Goal: Task Accomplishment & Management: Use online tool/utility

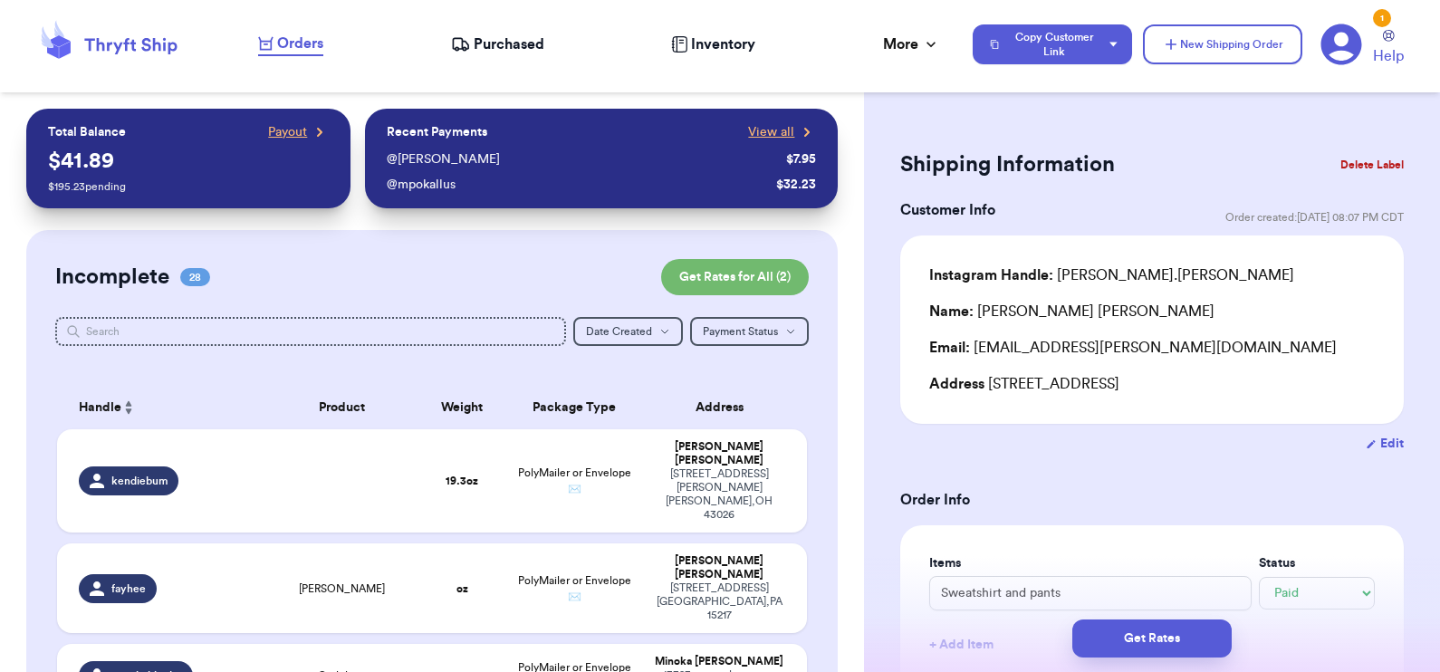
select select "paid"
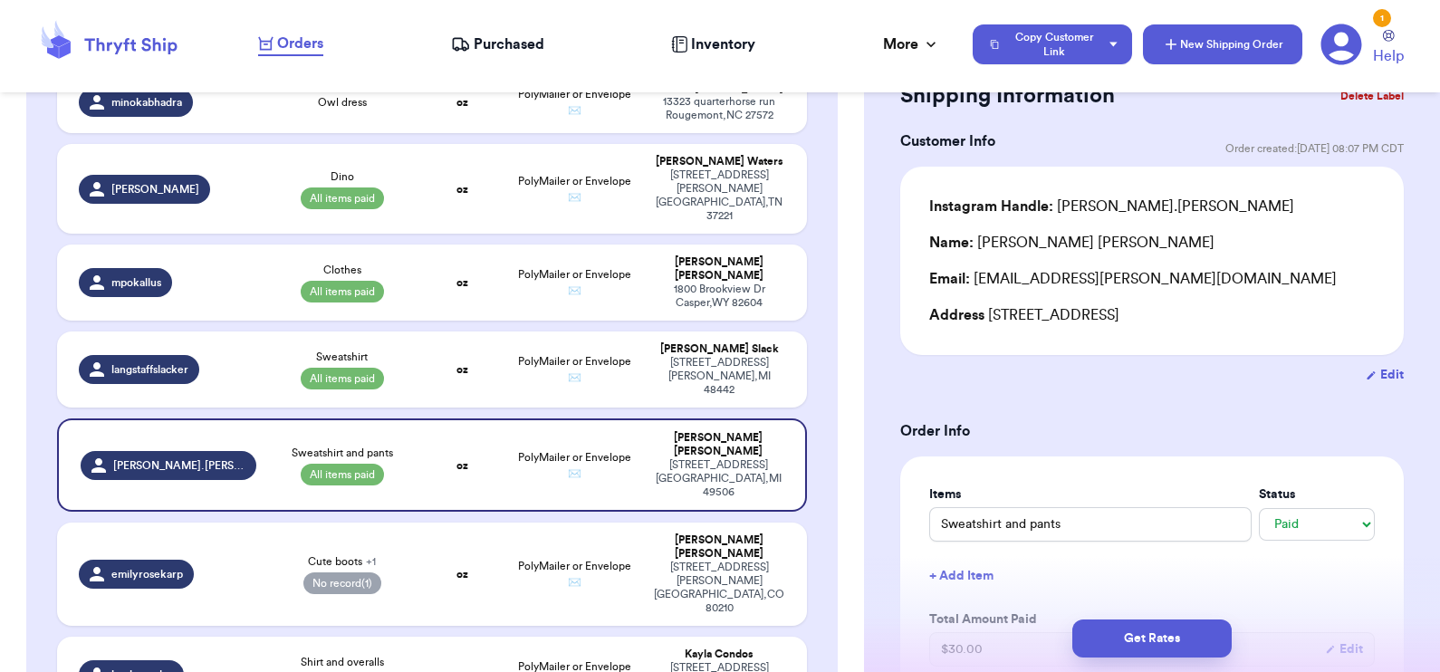
click at [1199, 60] on button "New Shipping Order" at bounding box center [1222, 44] width 159 height 40
select select "unknown"
type input "0"
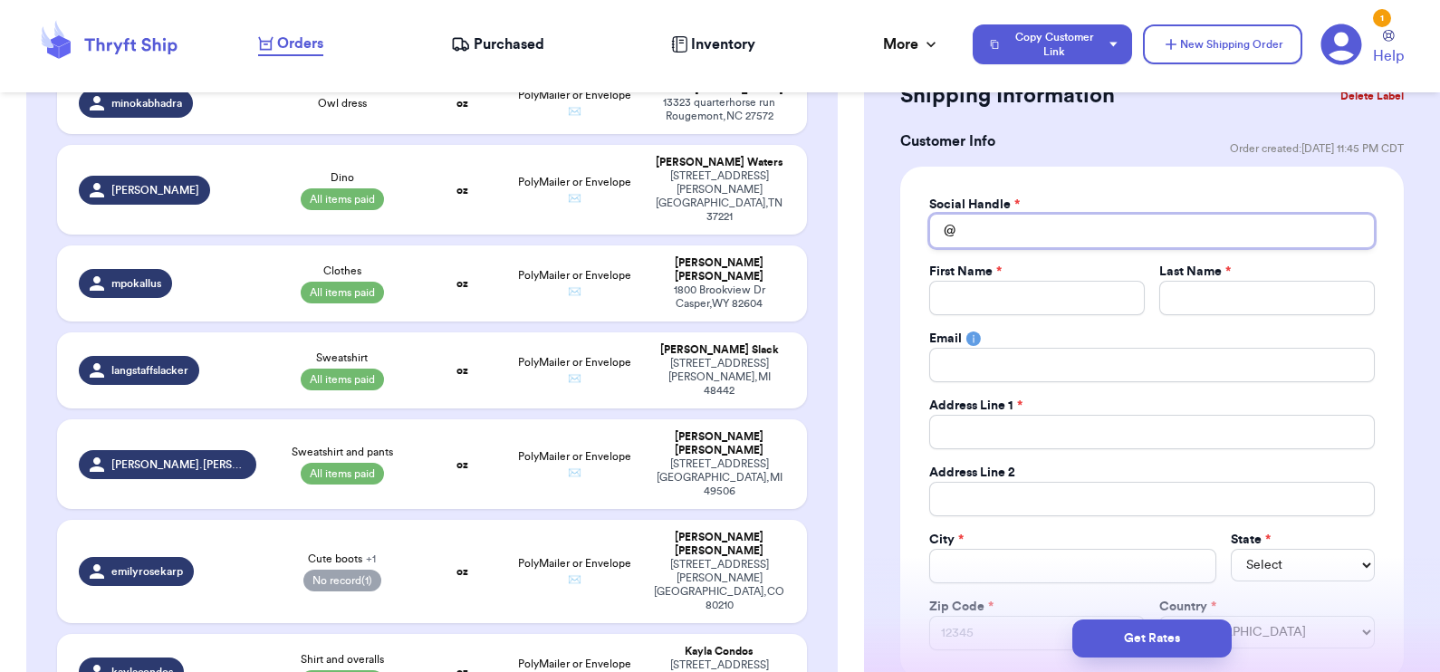
click at [969, 239] on input "Total Amount Paid" at bounding box center [1152, 231] width 446 height 34
type input "s"
type input "sl"
type input "slg"
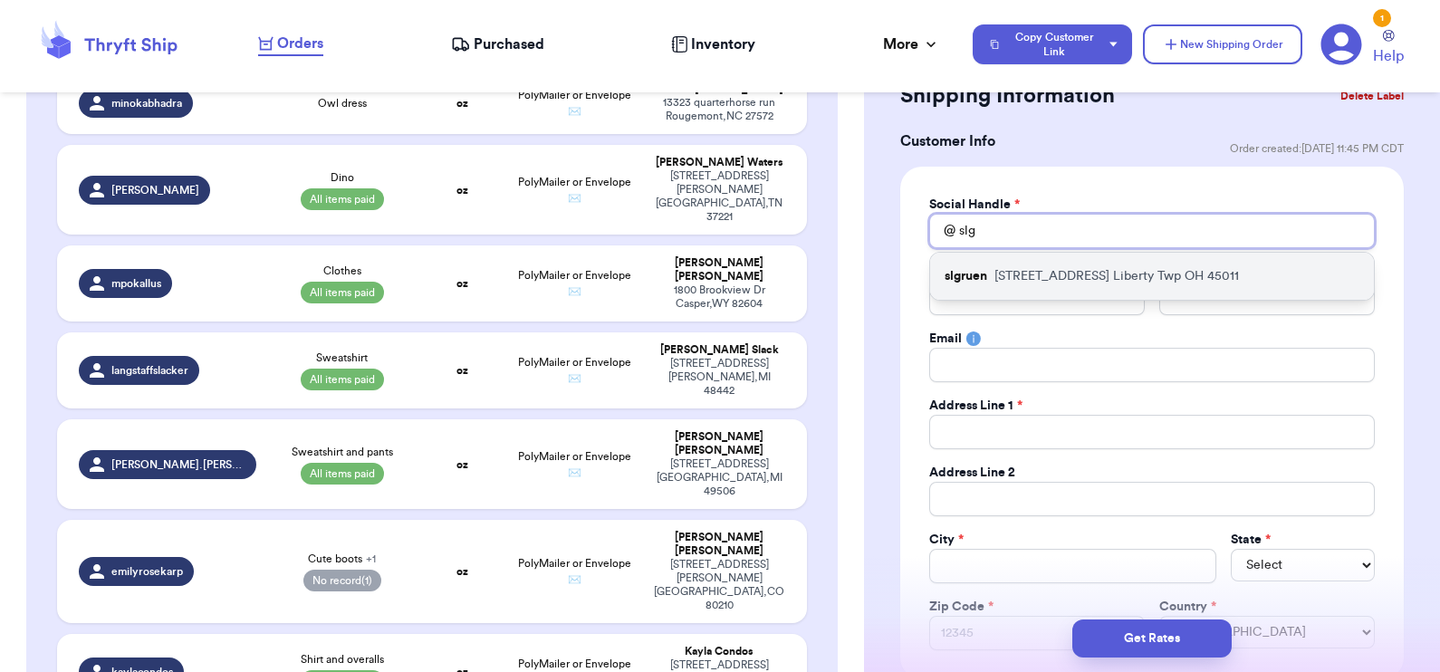
type input "slg"
click at [985, 267] on p "slgruen" at bounding box center [965, 276] width 43 height 18
type input "slgruen"
type input "[PERSON_NAME]"
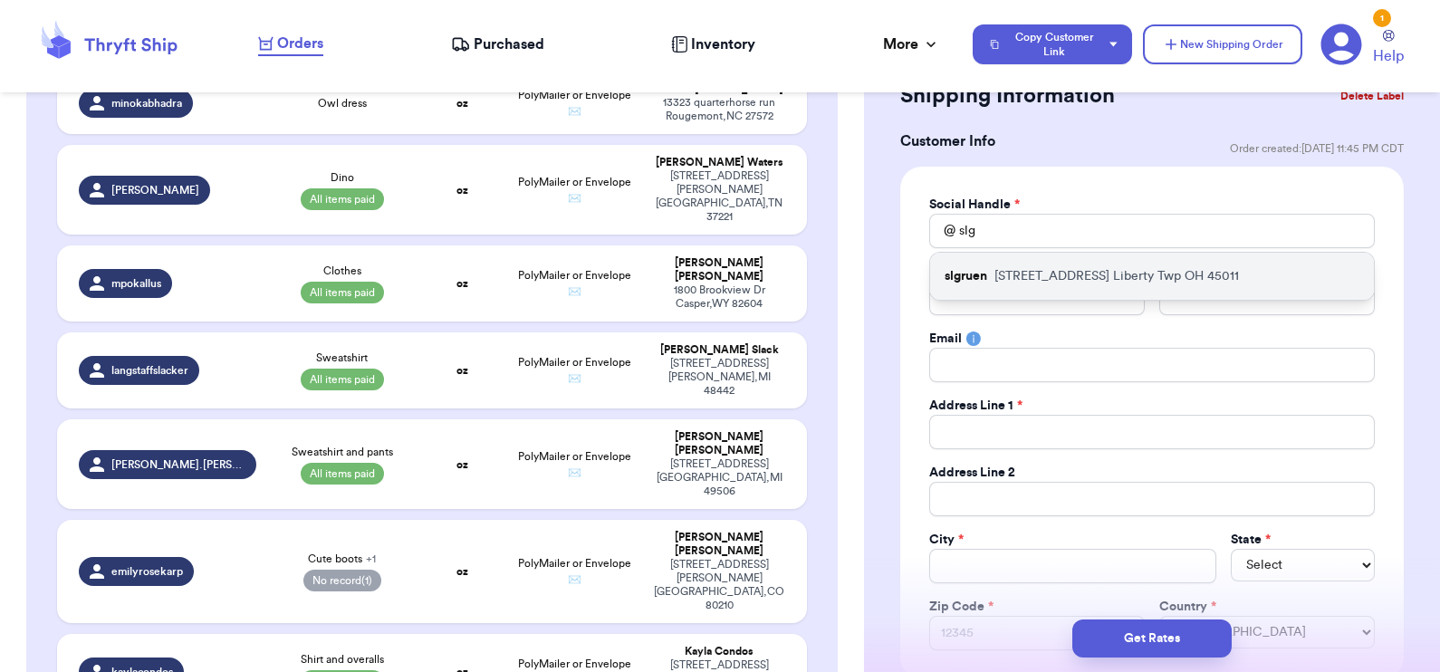
type input "[EMAIL_ADDRESS][DOMAIN_NAME]"
type input "[STREET_ADDRESS]"
type input "Liberty Twp"
select select "OH"
type input "45011"
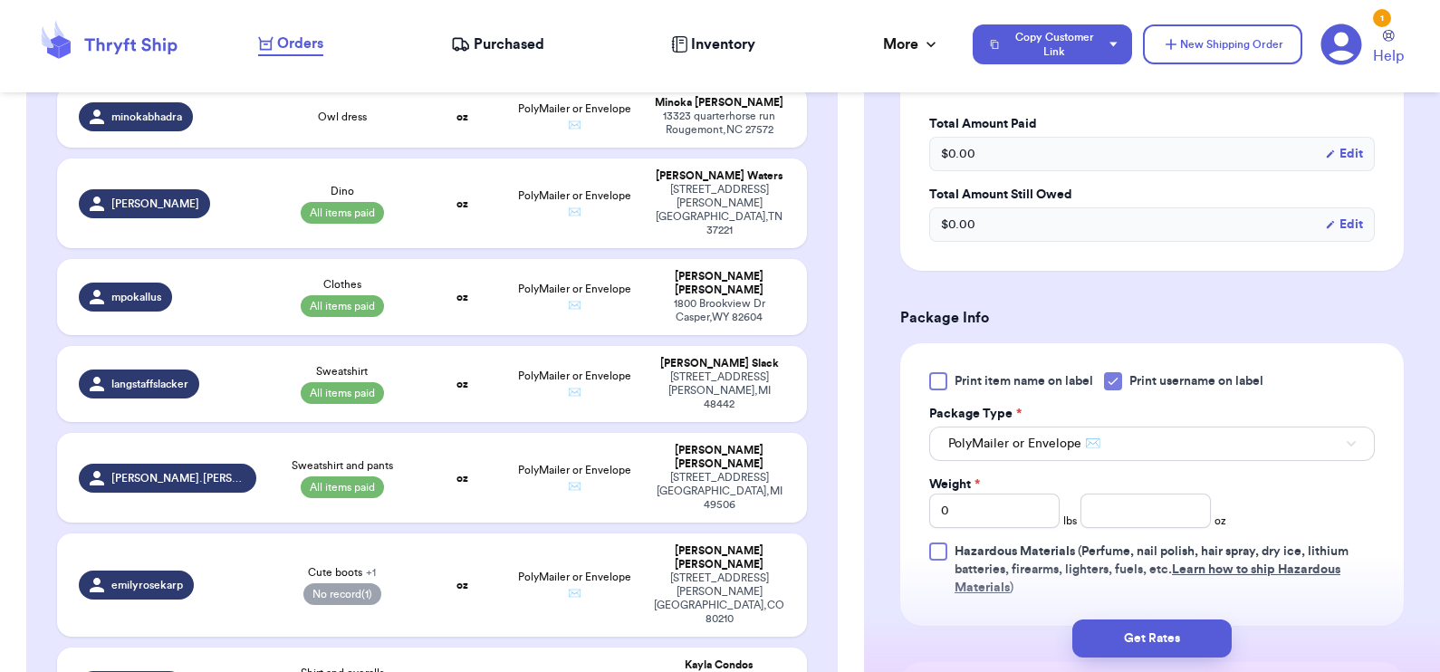
scroll to position [880, 0]
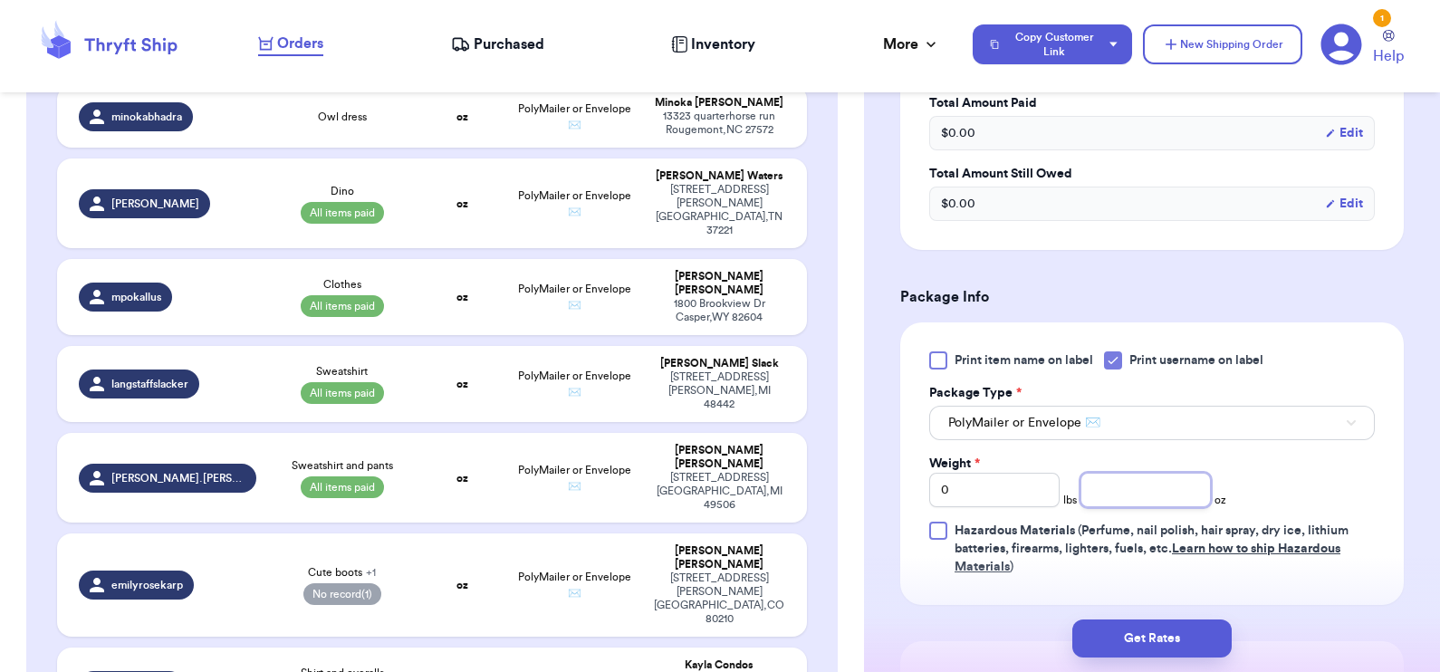
click at [1113, 482] on input "number" at bounding box center [1145, 490] width 130 height 34
type input "1"
type input "11"
click at [1130, 637] on button "Get Rates" at bounding box center [1151, 638] width 159 height 38
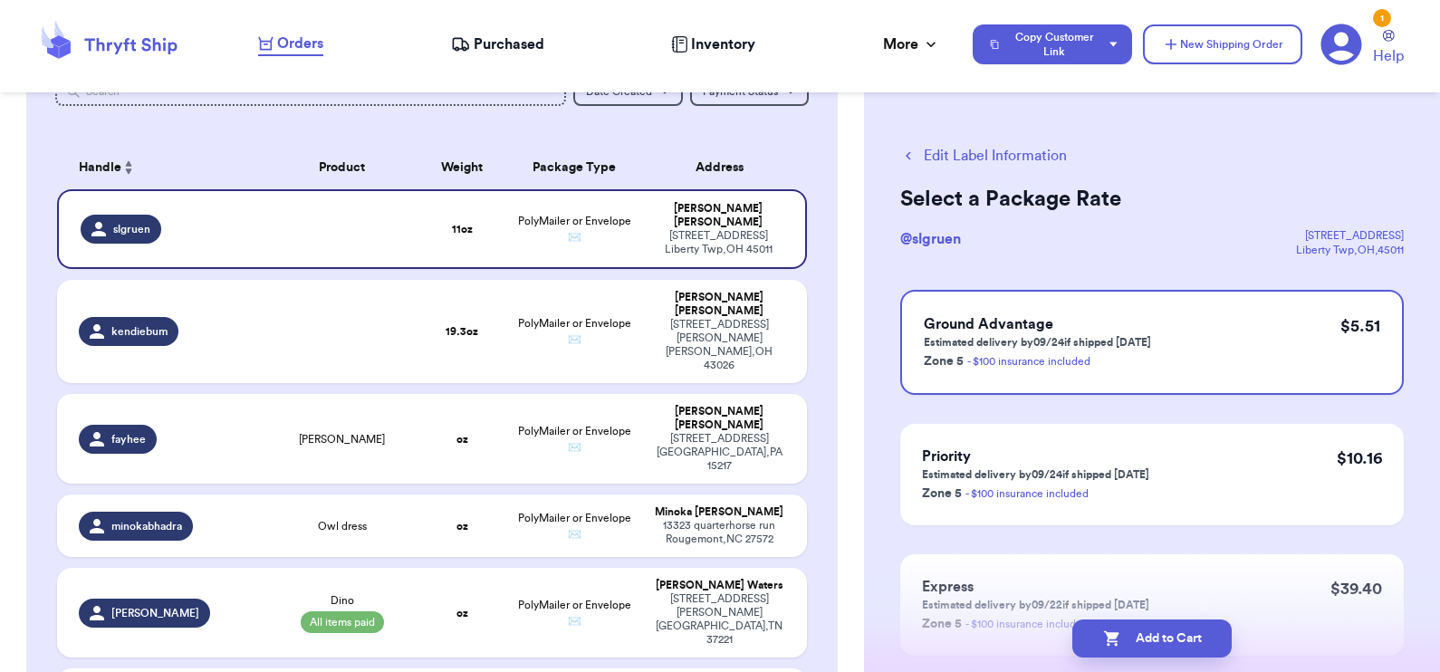
scroll to position [235, 0]
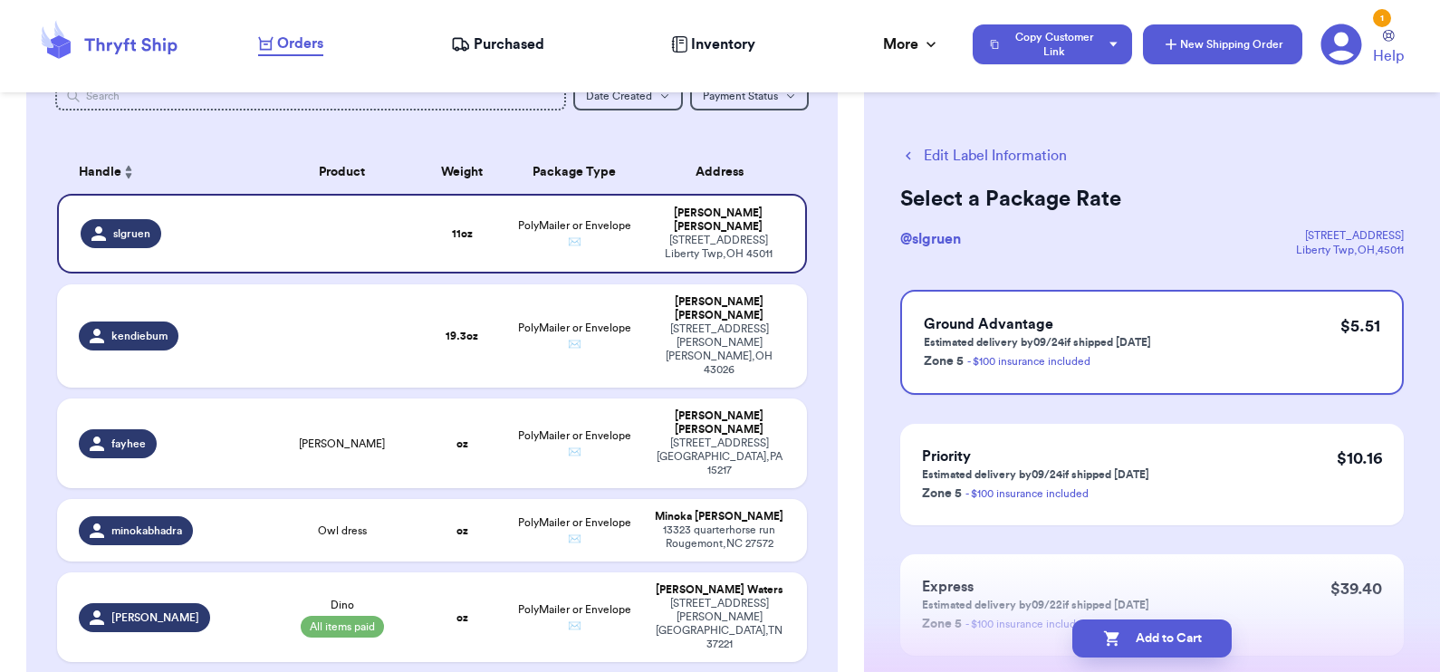
click at [1192, 61] on button "New Shipping Order" at bounding box center [1222, 44] width 159 height 40
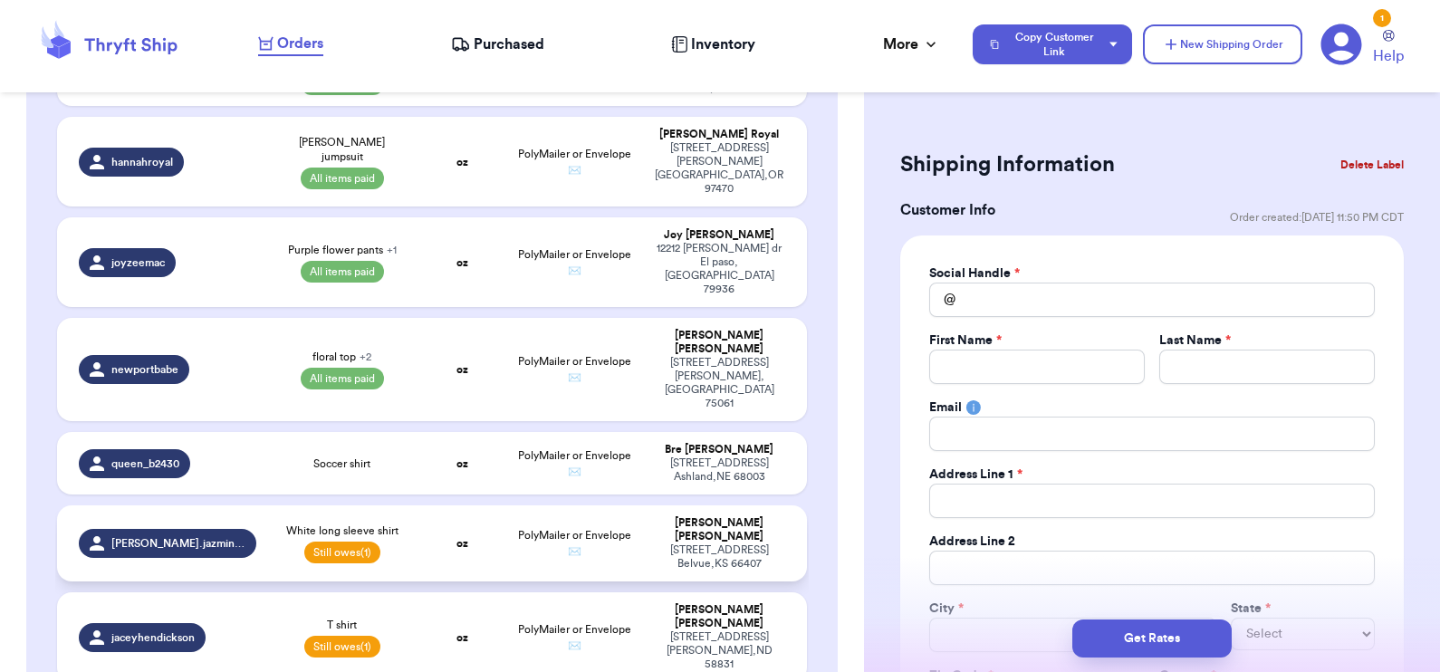
scroll to position [1997, 0]
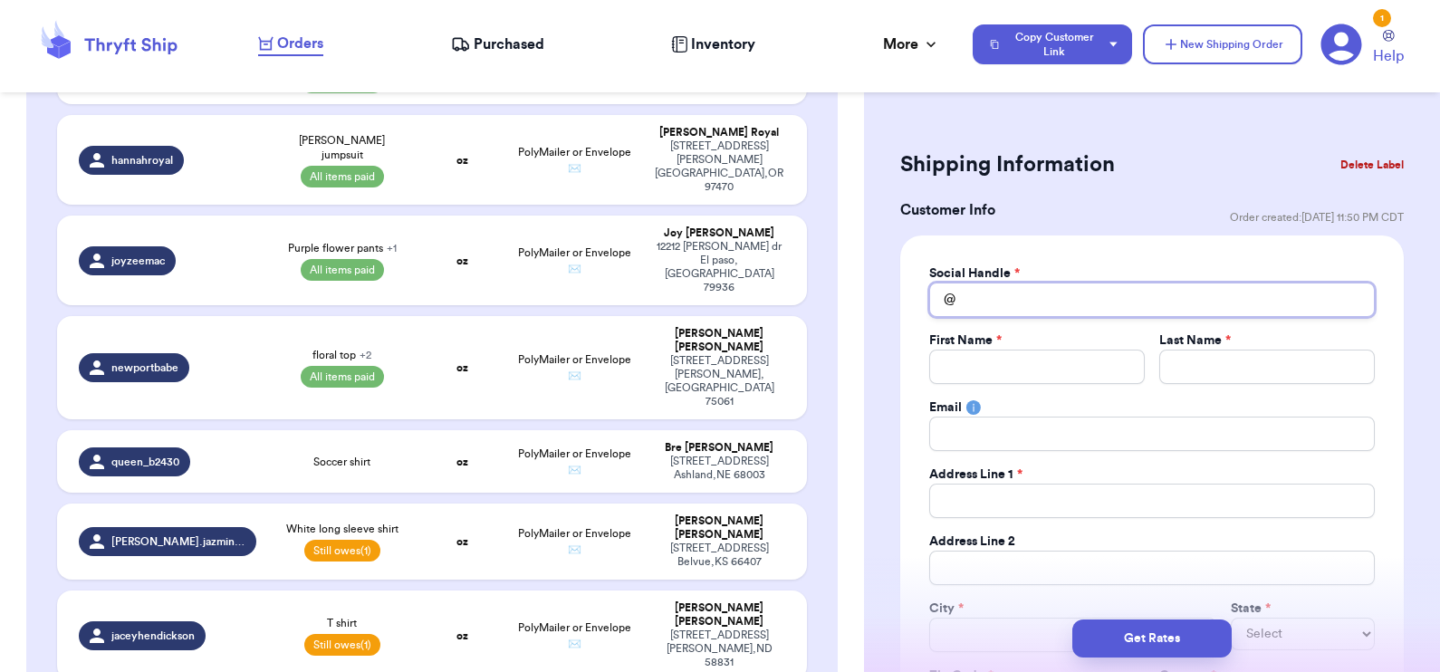
click at [1075, 307] on input "Total Amount Paid" at bounding box center [1152, 300] width 446 height 34
type input "t"
type input "th"
type input "thr"
type input "thri"
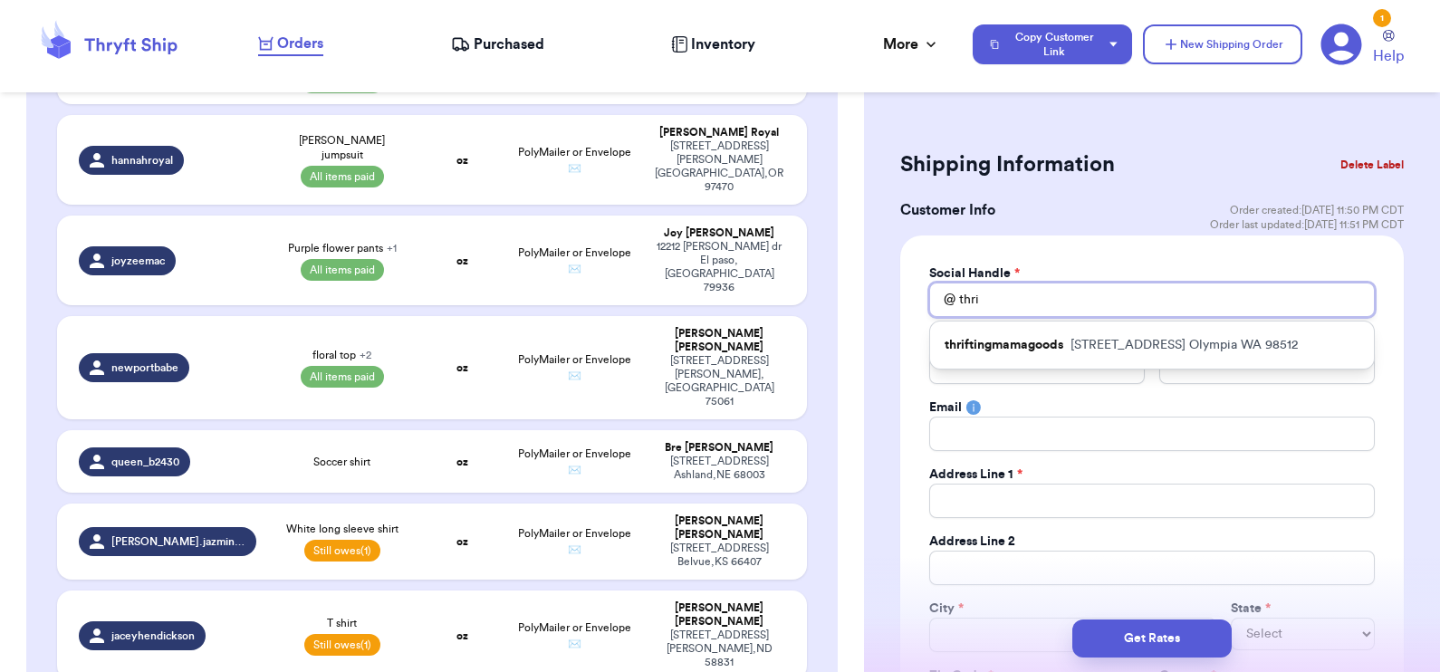
type input "thrif"
type input "thrift"
type input "thriftp"
type input "thriftpi"
type input "thriftpix"
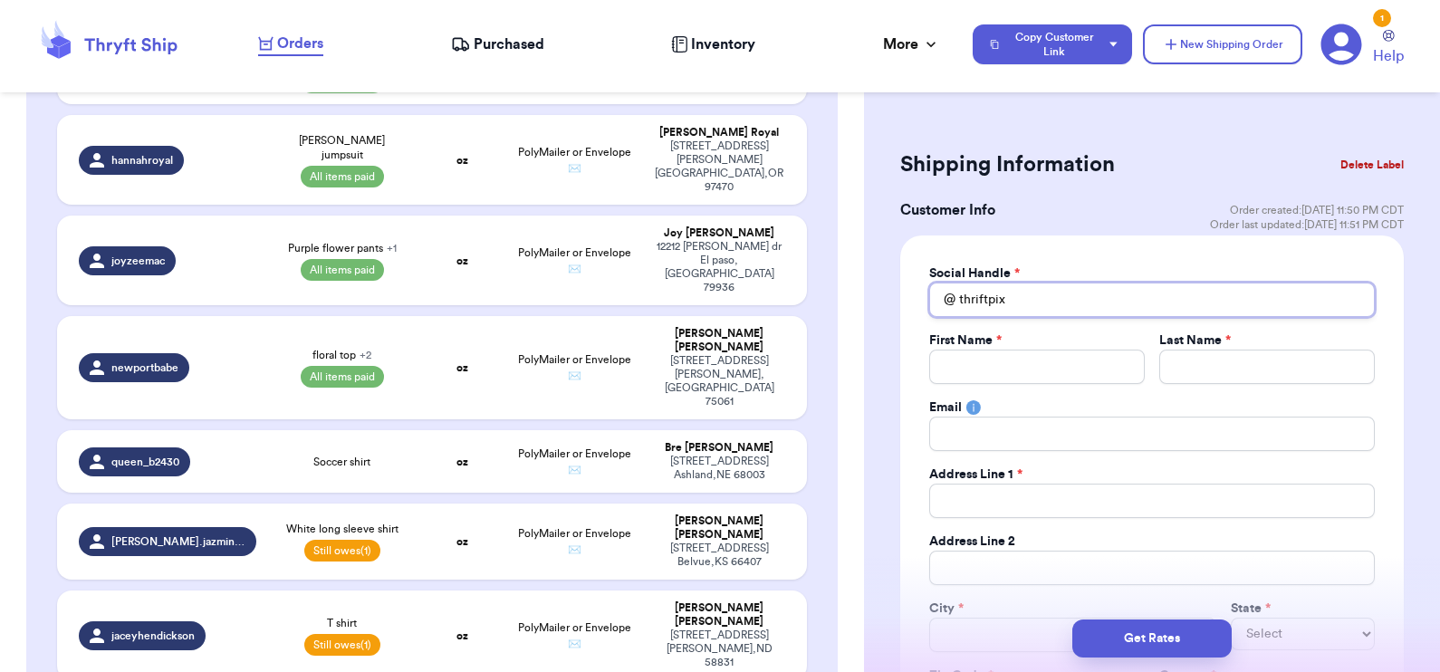
type input "thriftpixi"
type input "thriftpixie"
type input "thriftpixiem"
type input "thriftpixiema"
type input "thriftpixiemag"
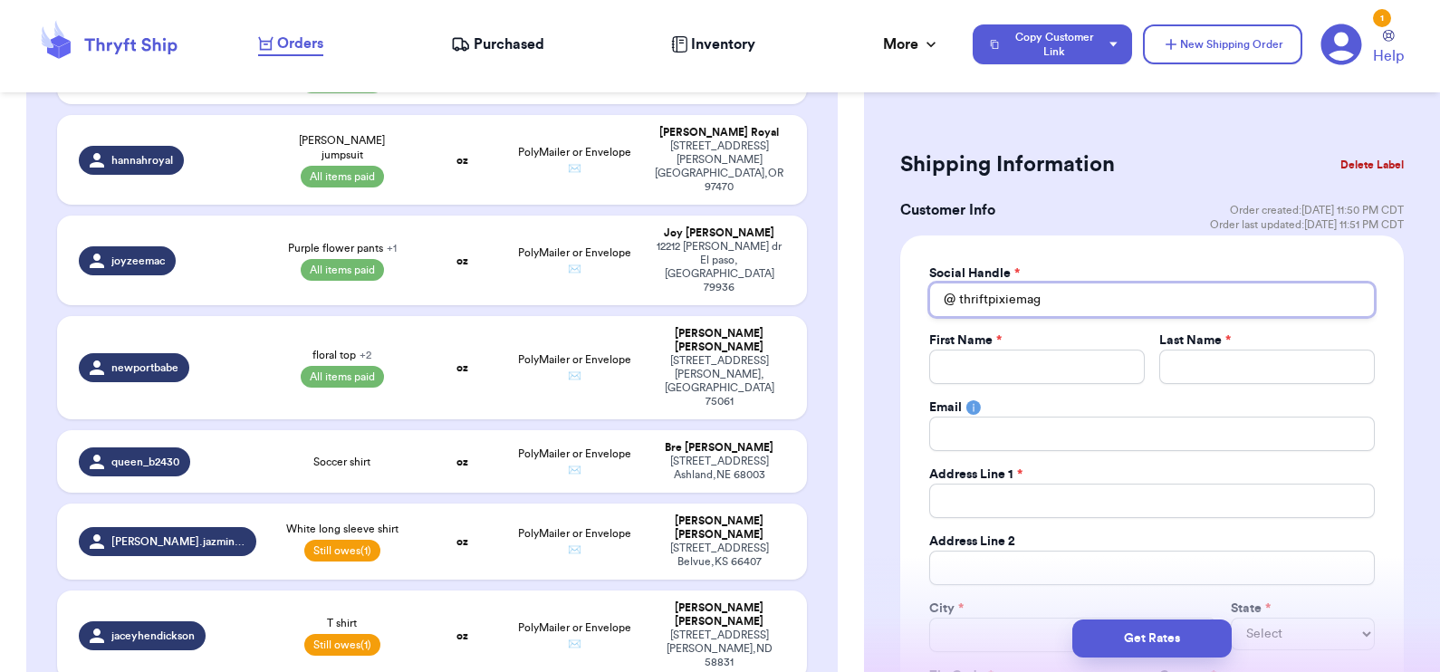
type input "thriftpixiemagi"
type input "thriftpixiemagic"
click at [1044, 362] on input "Total Amount Paid" at bounding box center [1037, 367] width 216 height 34
type input "J"
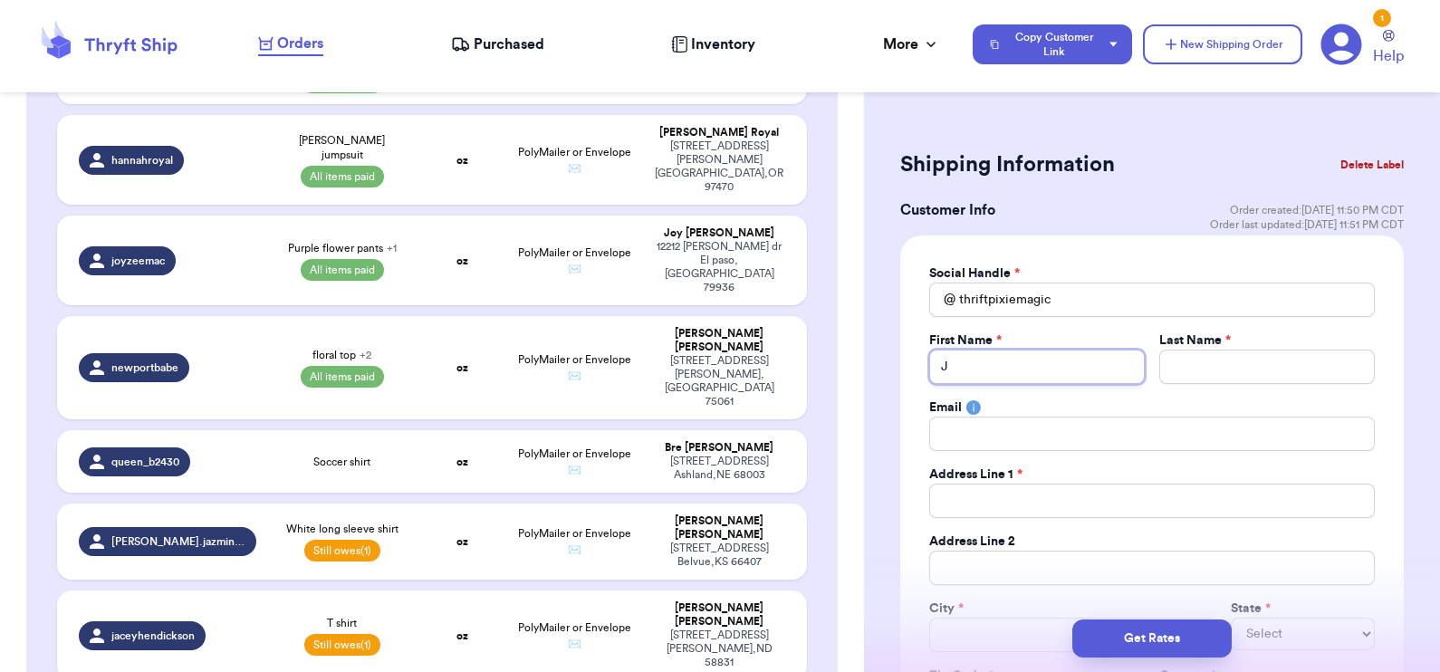
type input "[PERSON_NAME]"
type input "Jam"
type input "[PERSON_NAME]"
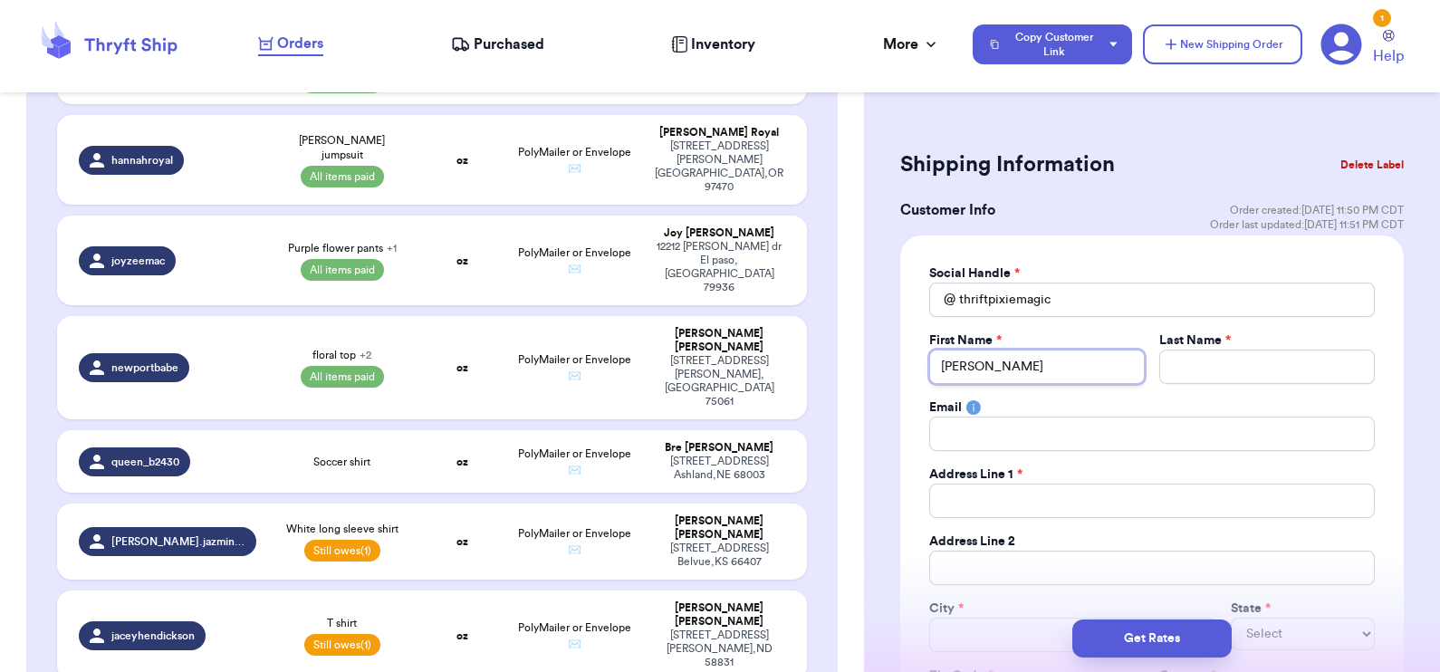
type input "[PERSON_NAME]"
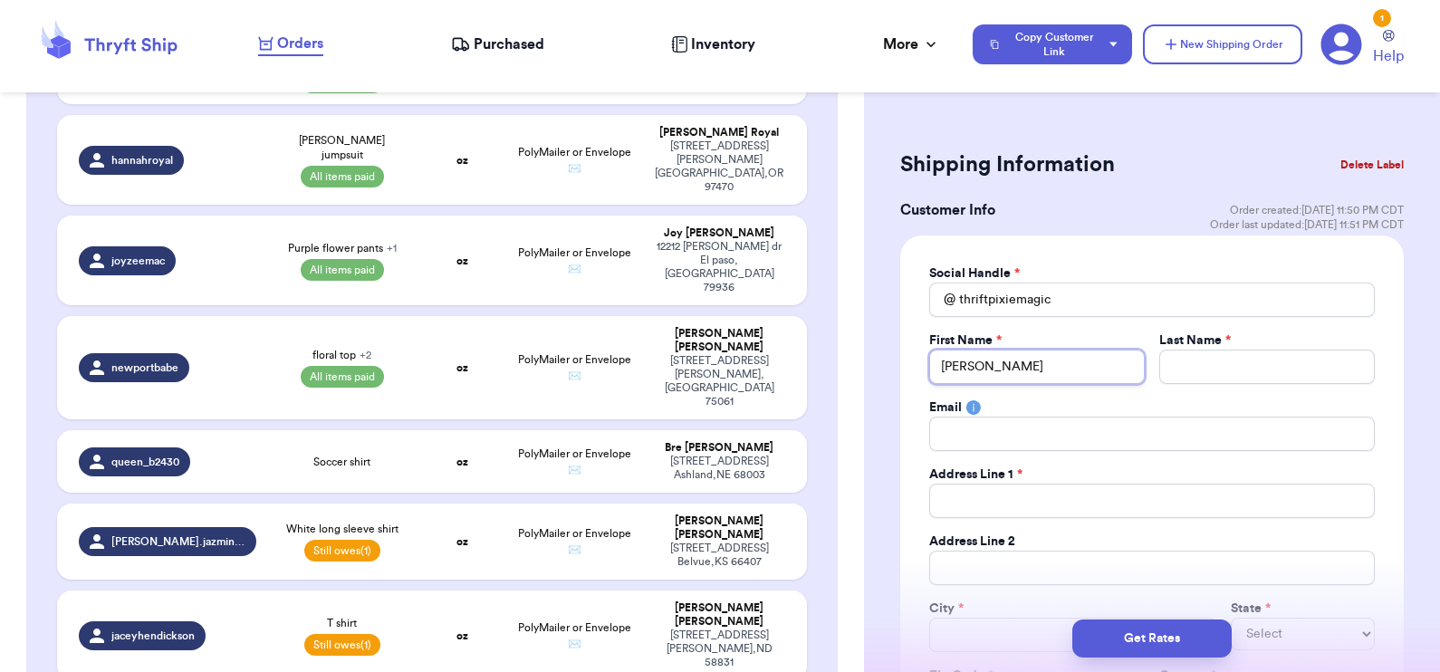
type input "[PERSON_NAME]"
click at [1044, 362] on input "[PERSON_NAME]" at bounding box center [1037, 367] width 216 height 34
type input "[PERSON_NAME]"
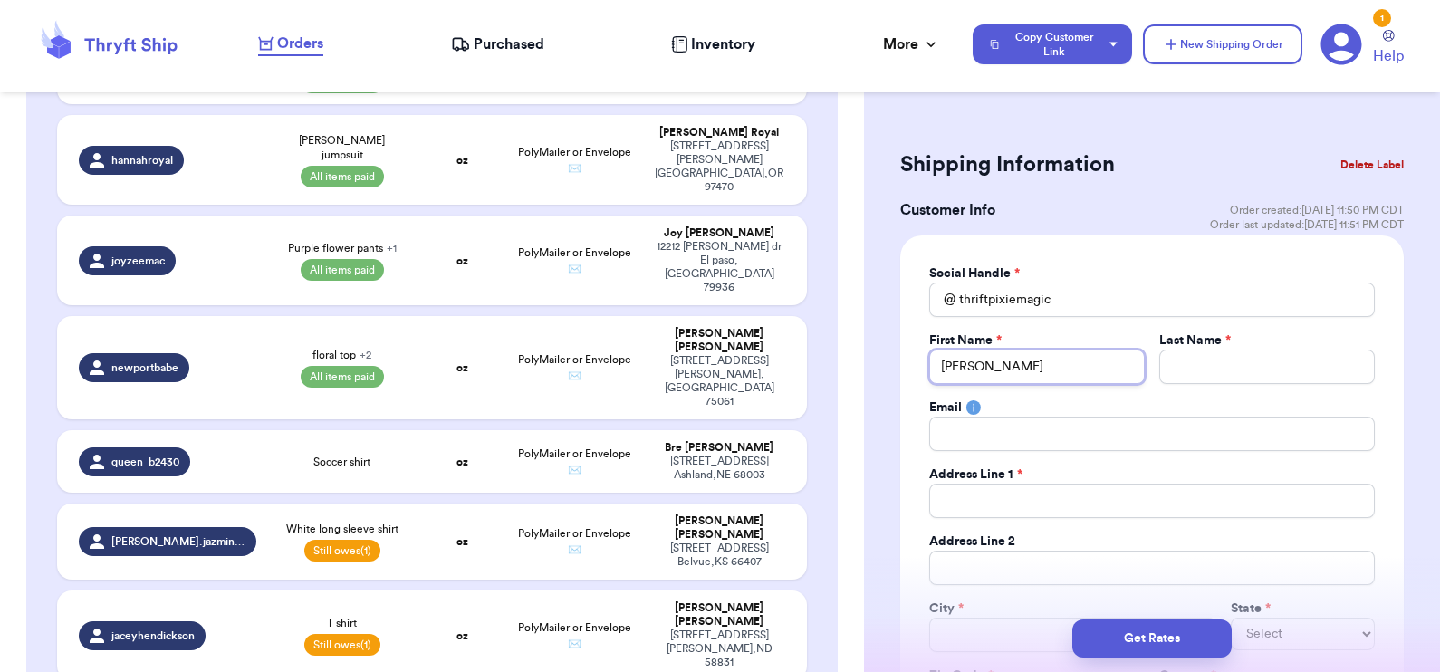
type input "[PERSON_NAME]"
type input "L"
type input "Lo"
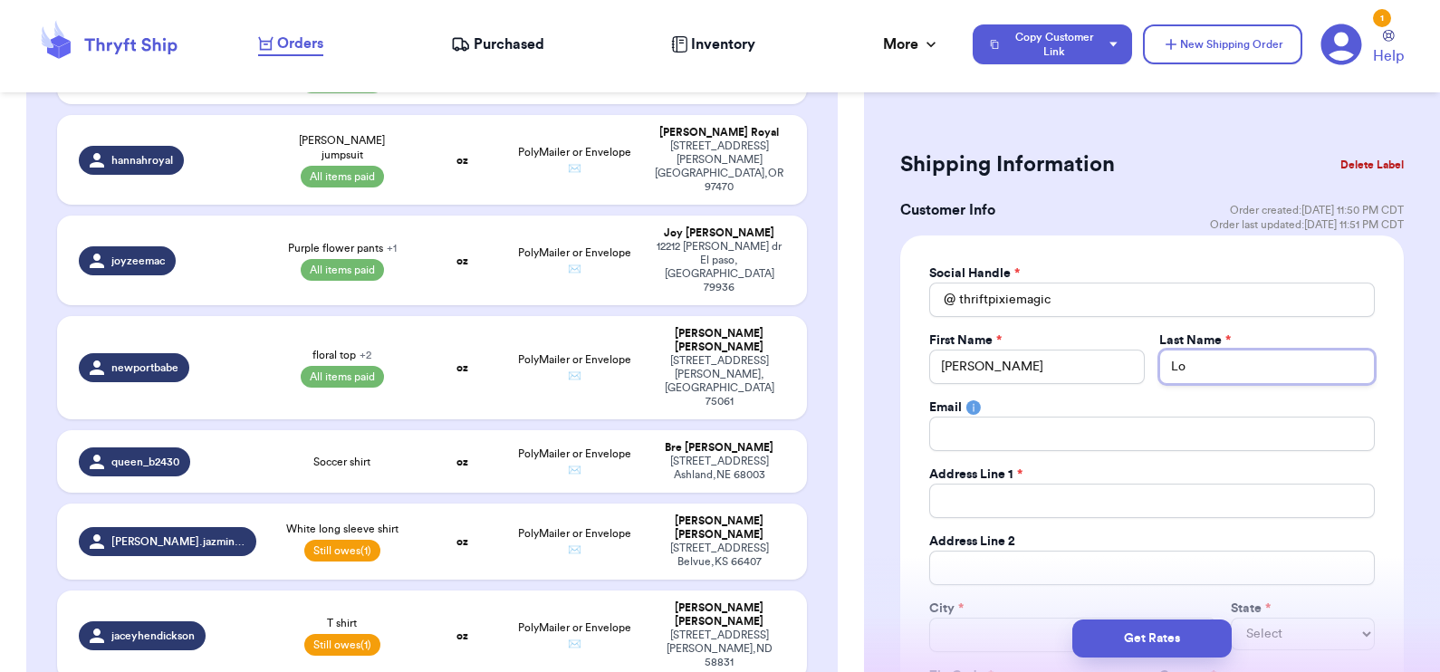
type input "Lop"
type input "Lope"
type input "[PERSON_NAME]"
type input "2"
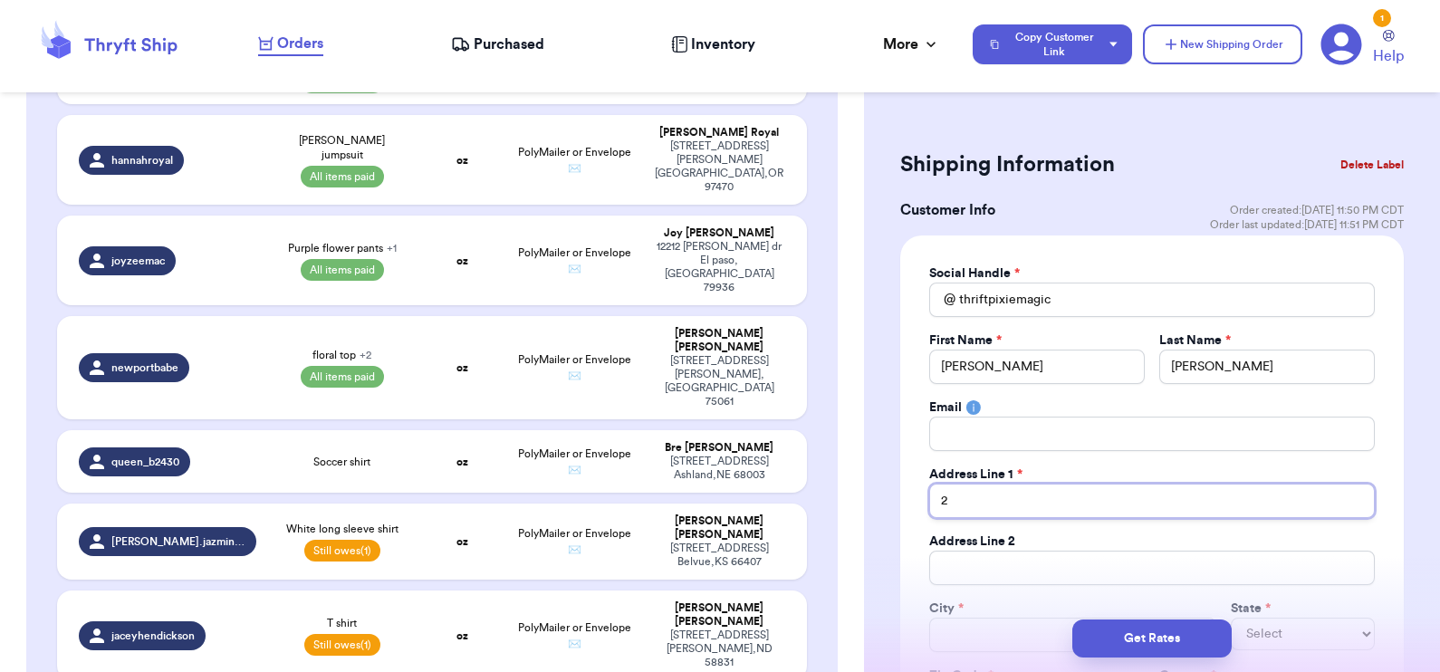
type input "20"
type input "207"
type input "207 N"
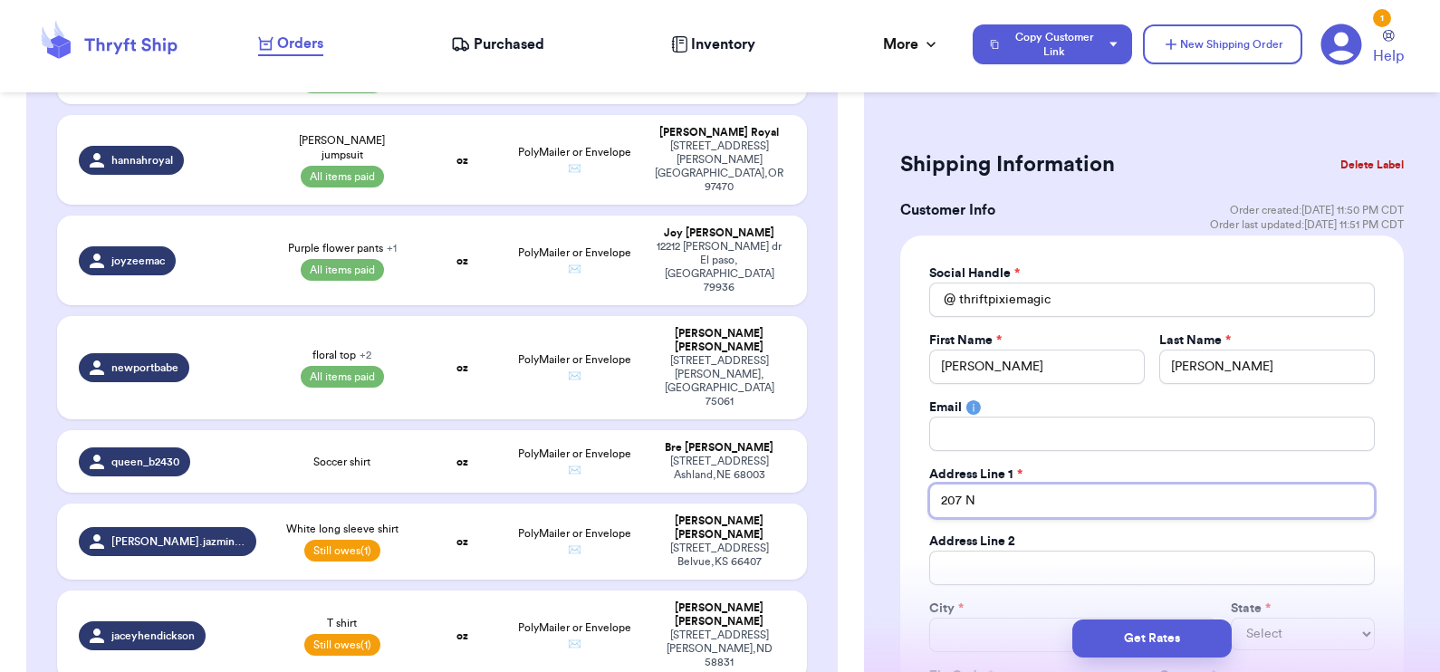
type input "207 N M"
type input "207 N Ma"
type input "207 N Mar"
type input "207 N Marg"
type input "207 N Margu"
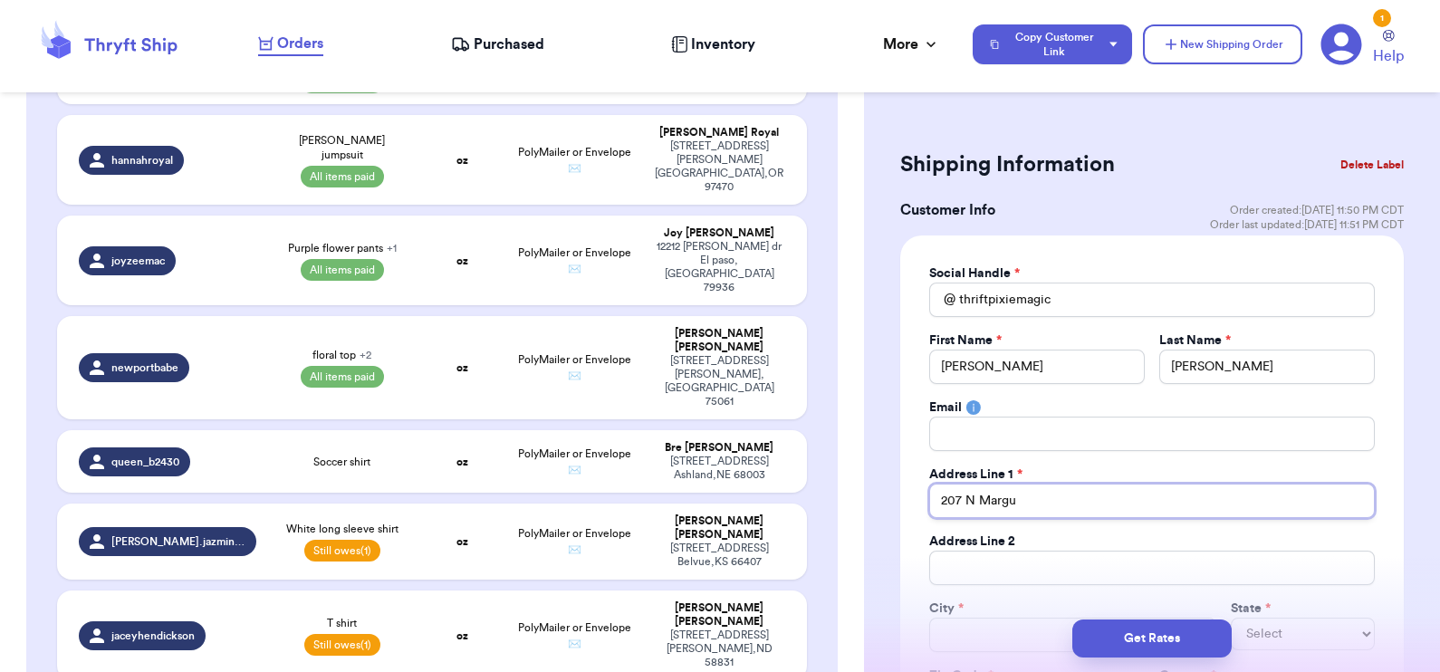
type input "207 N Margue"
type input "207 N Marguer"
type input "207 N [PERSON_NAME]"
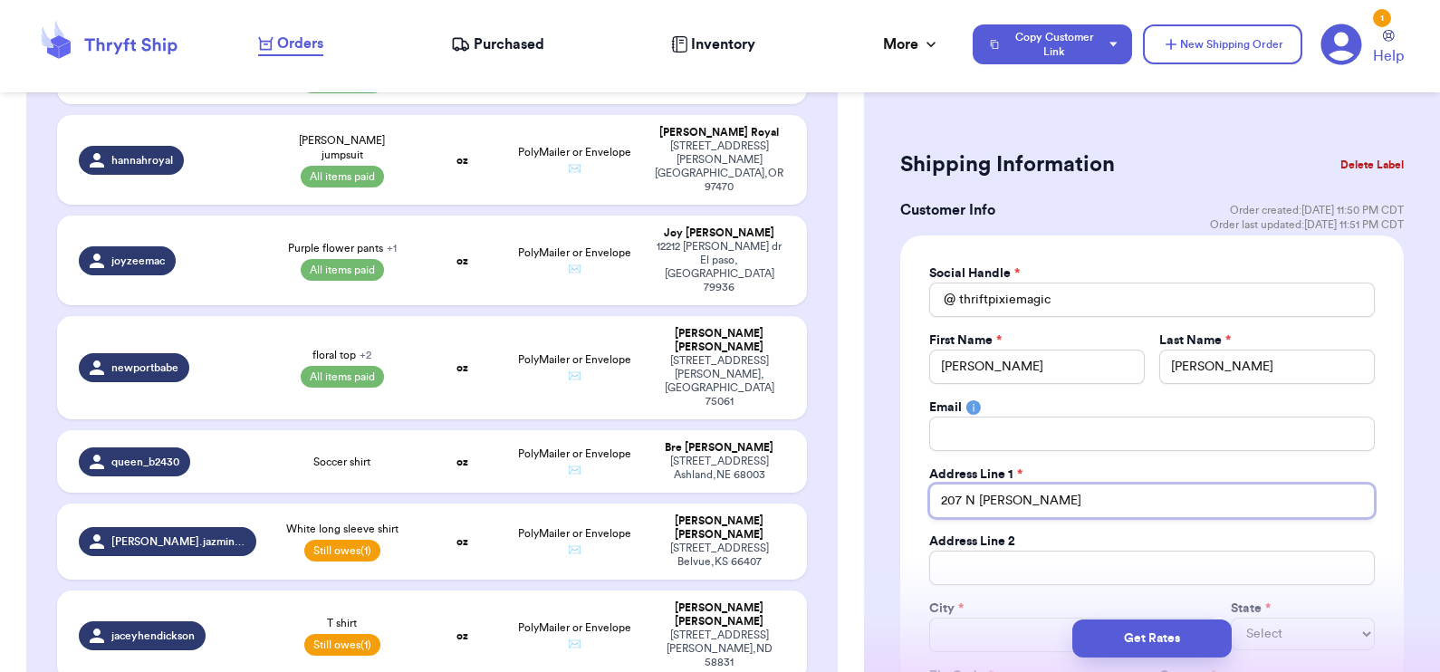
type input "207 N [PERSON_NAME]"
type input "207 N [PERSON_NAME] A"
type input "[STREET_ADDRESS][PERSON_NAME]"
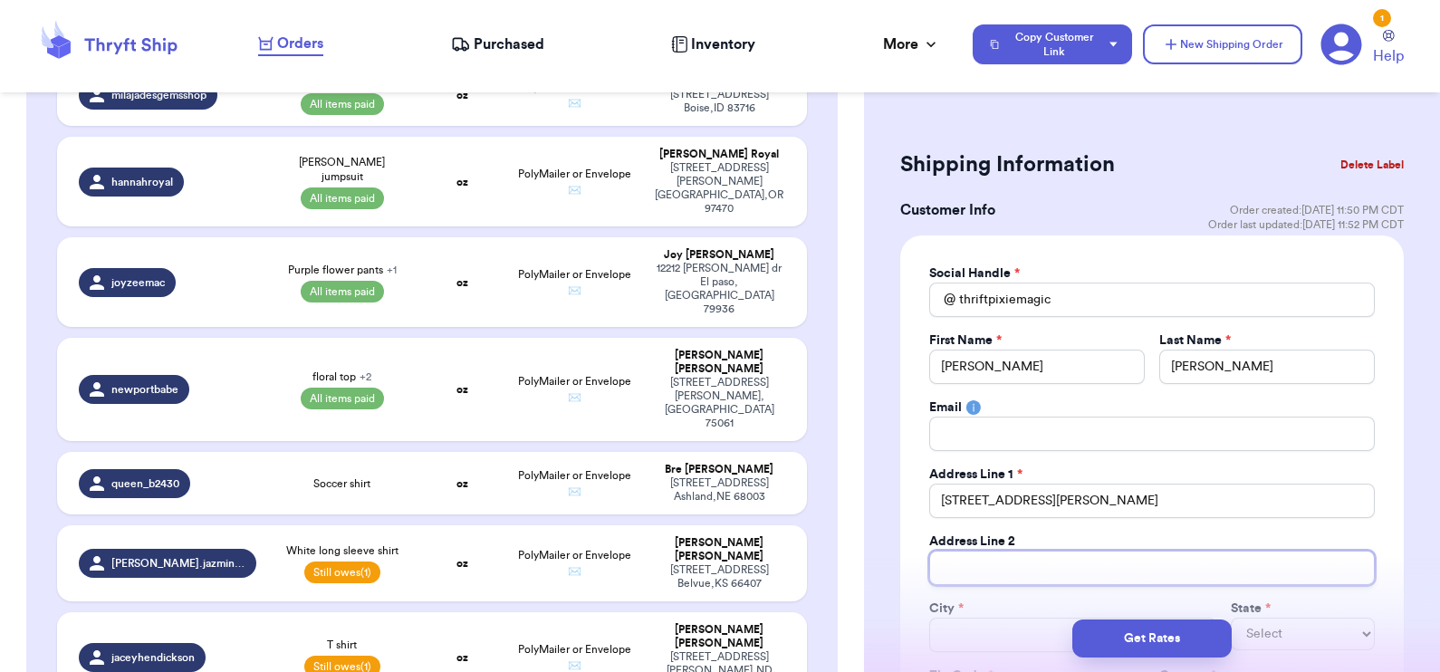
type input "A"
type input "AP"
type input "APT"
type input "APT C"
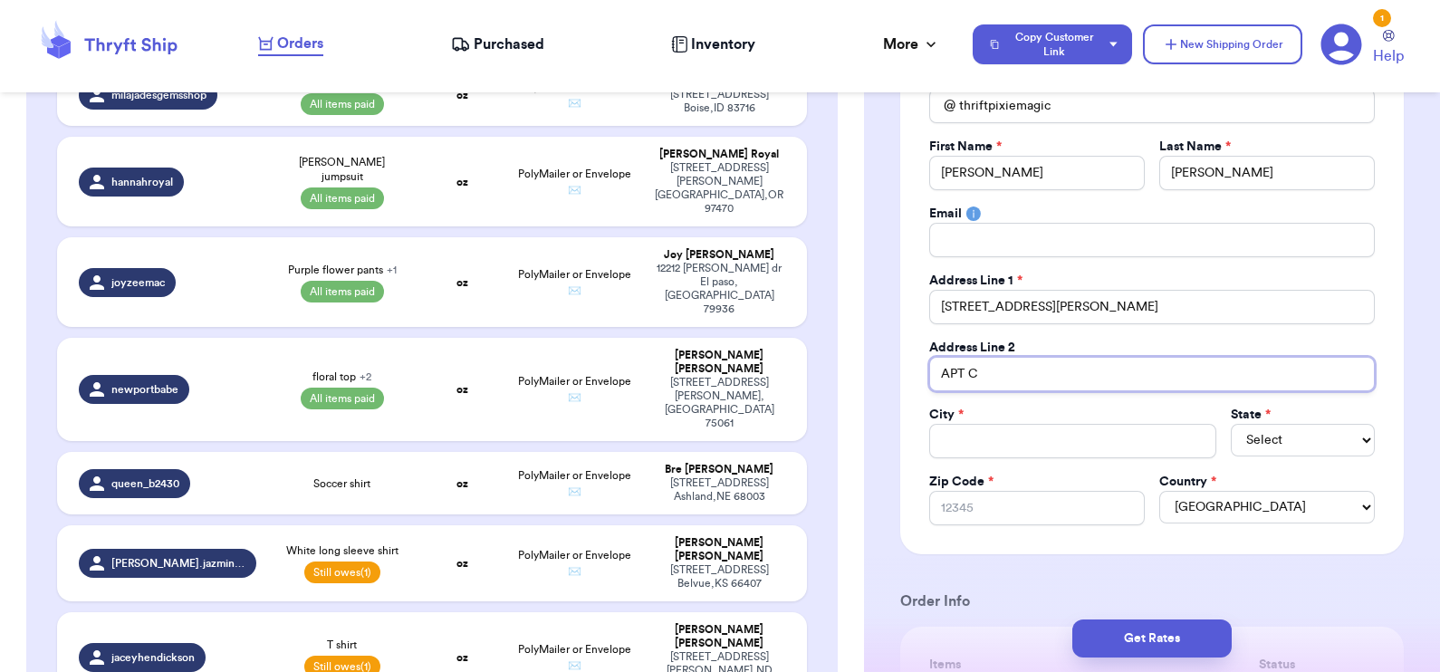
scroll to position [194, 0]
type input "APT C"
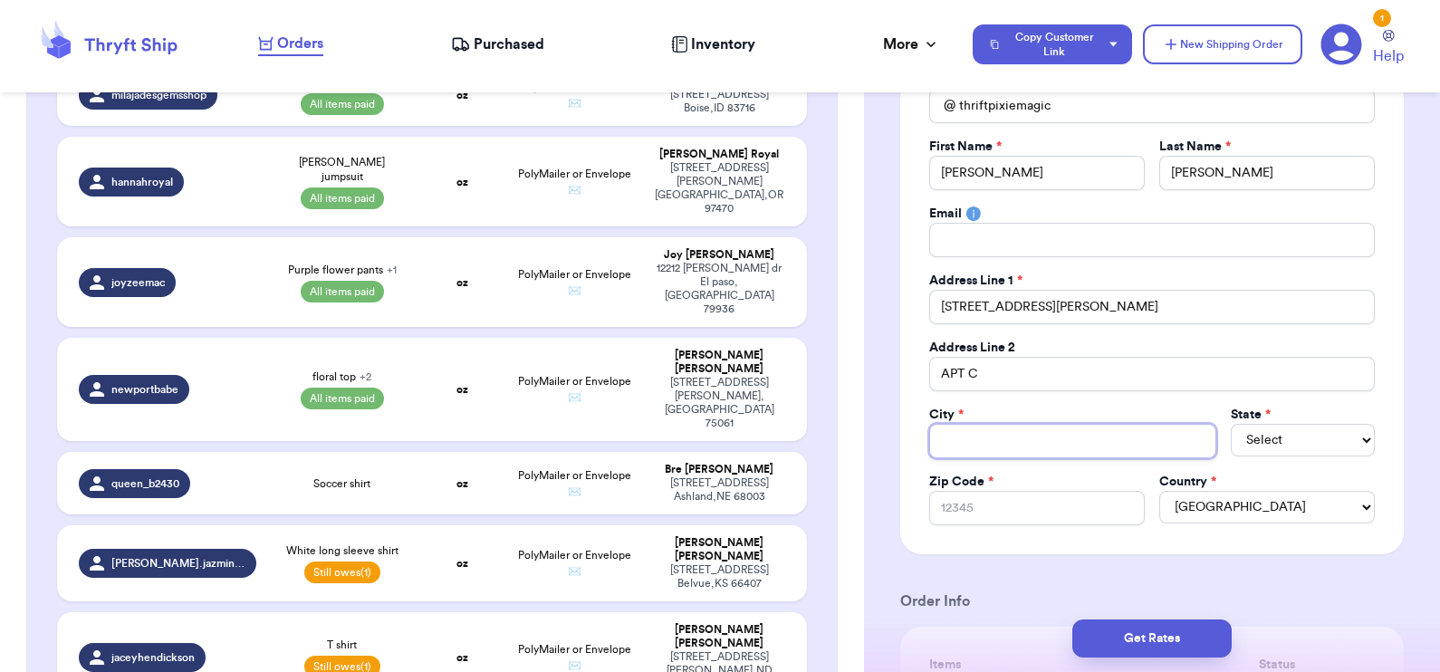
type input "A"
type input "Al"
type input "Alh"
type input "Alha"
type input "Alham"
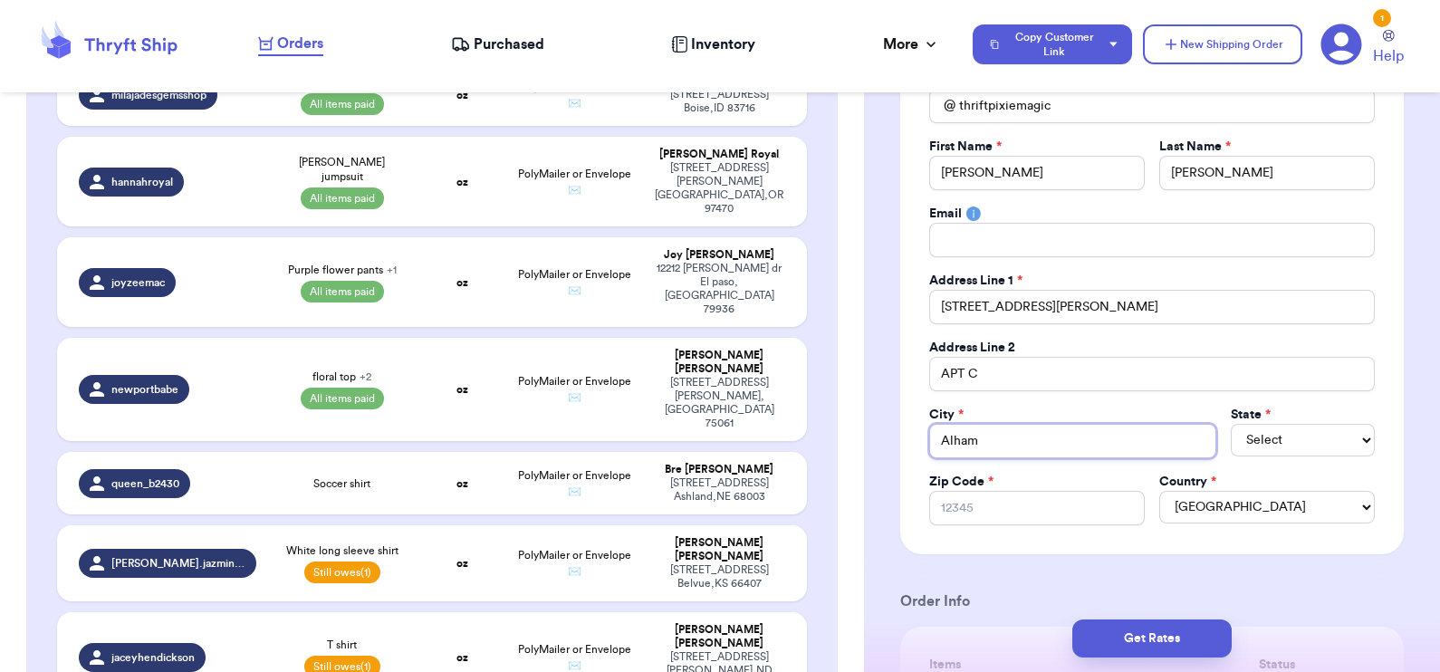
type input "Alhamb"
type input "Alhambr"
type input "Alhambra"
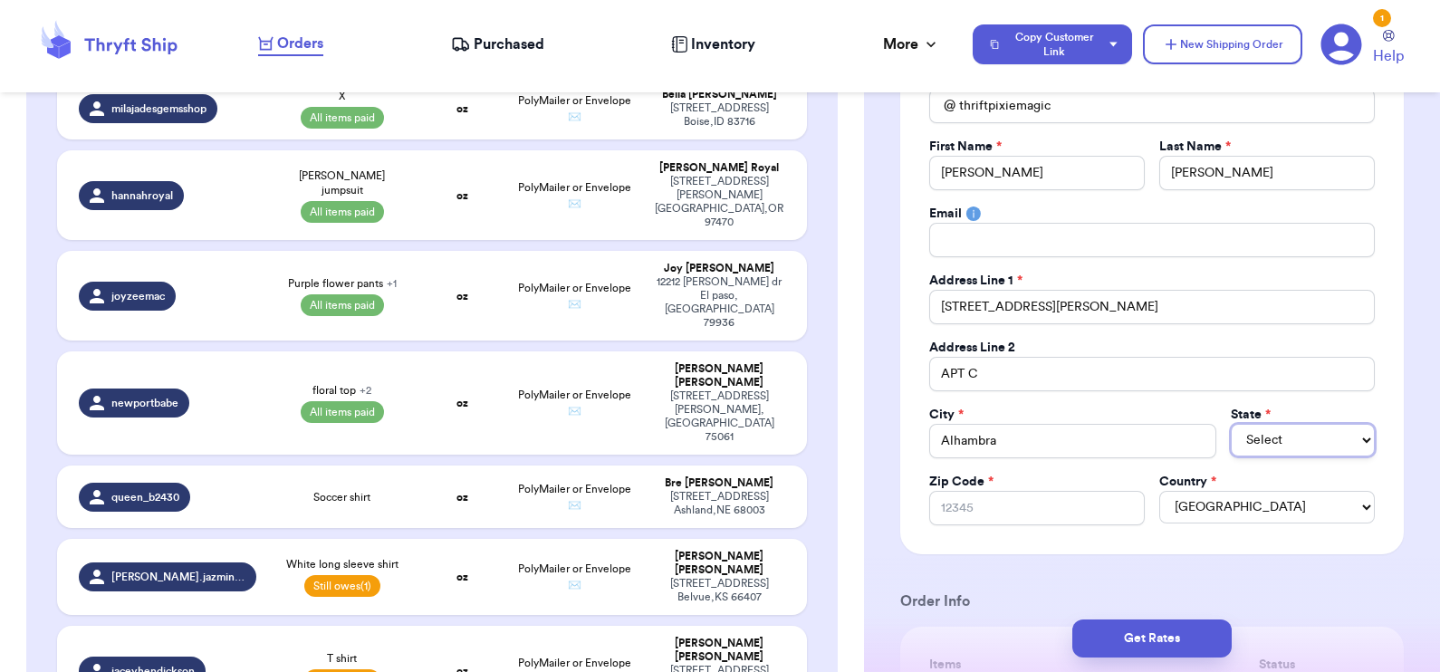
scroll to position [2005, 0]
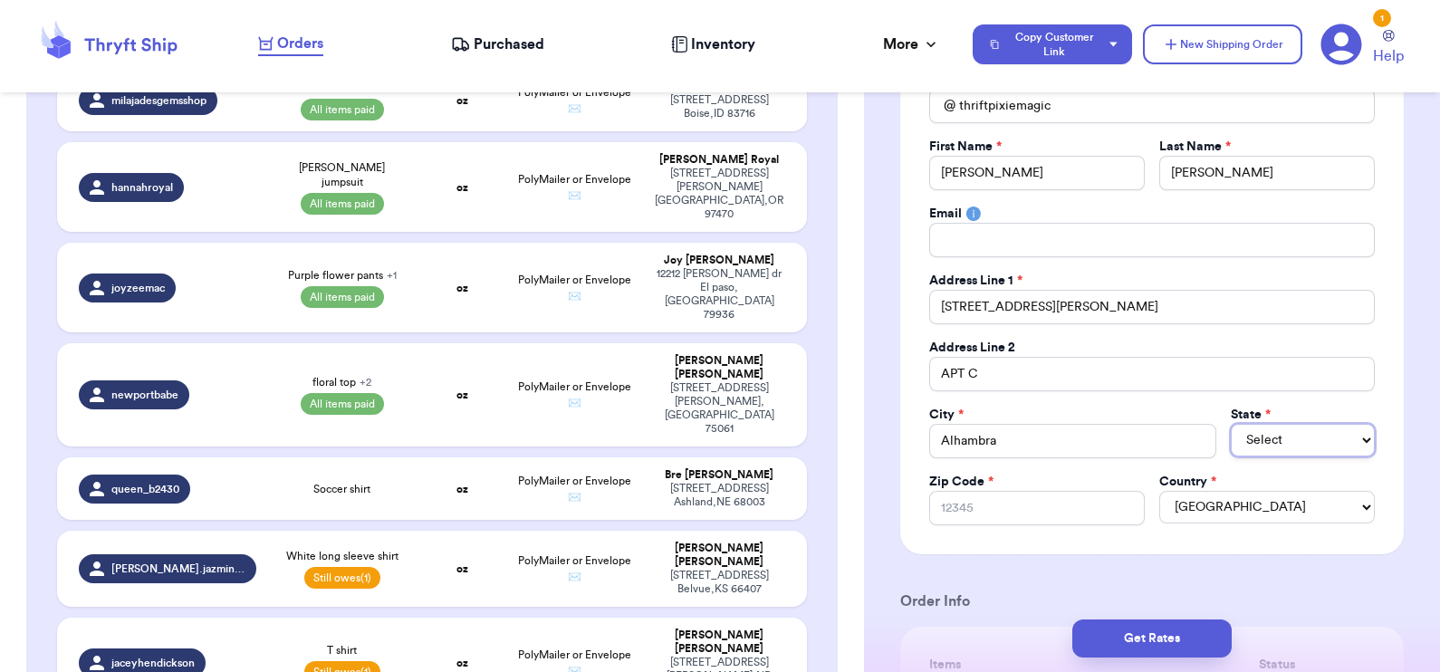
select select "CA"
type input "9"
type input "91"
type input "918"
type input "9180"
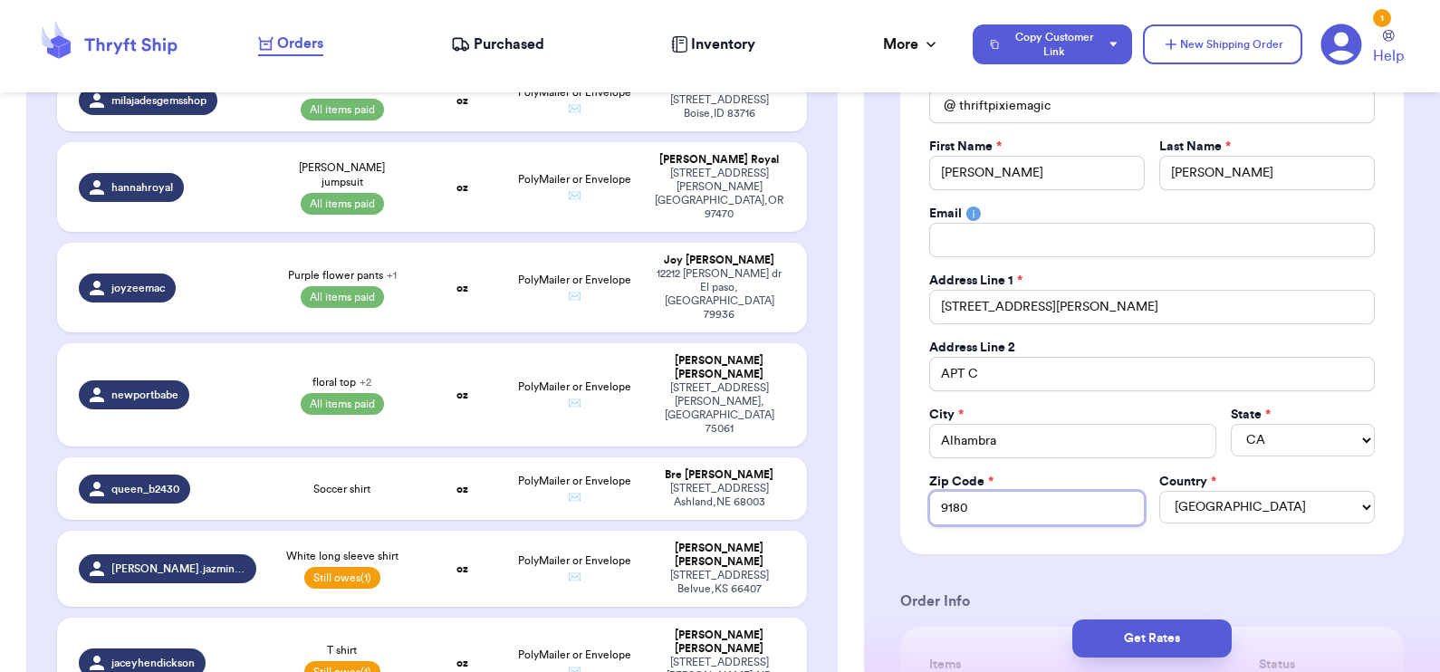
type input "91801"
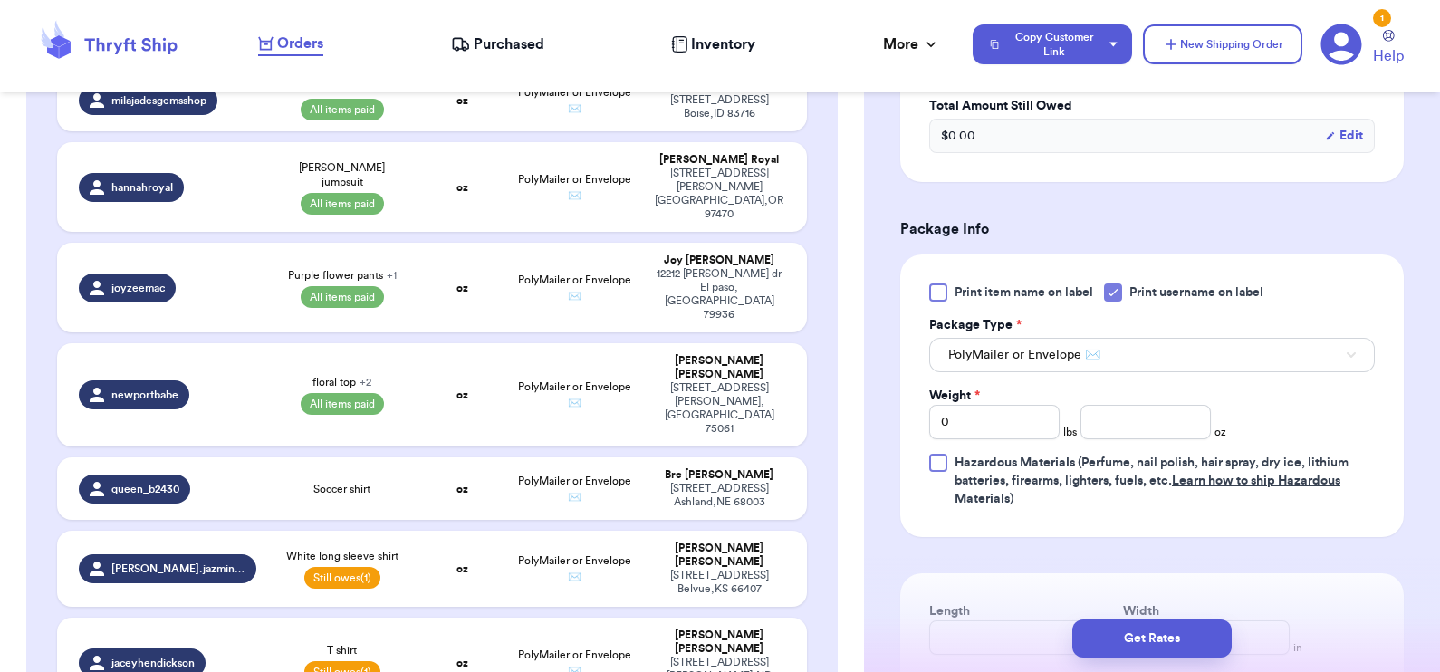
scroll to position [951, 0]
type input "91801"
click at [989, 421] on input "0" at bounding box center [994, 419] width 130 height 34
type input "01"
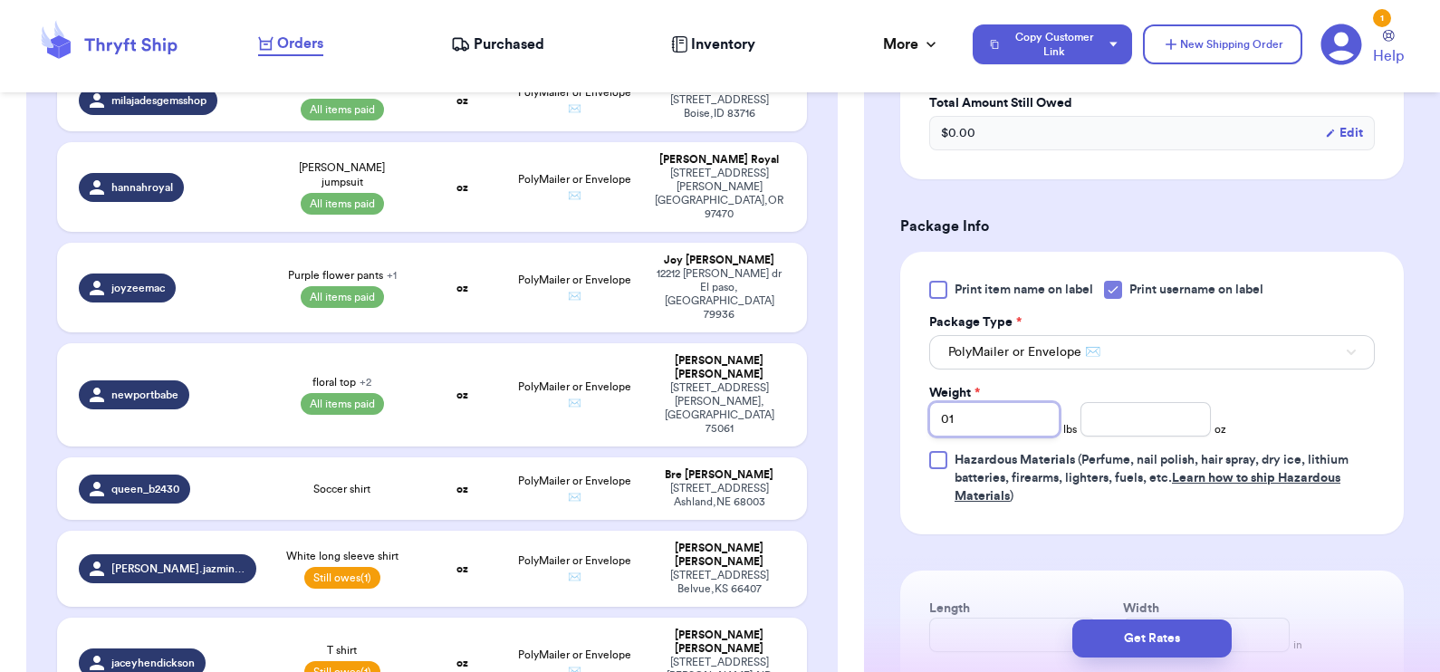
type input "01"
click at [1164, 419] on input "number" at bounding box center [1145, 419] width 130 height 34
type input "1.5"
click at [1146, 631] on button "Get Rates" at bounding box center [1151, 638] width 159 height 38
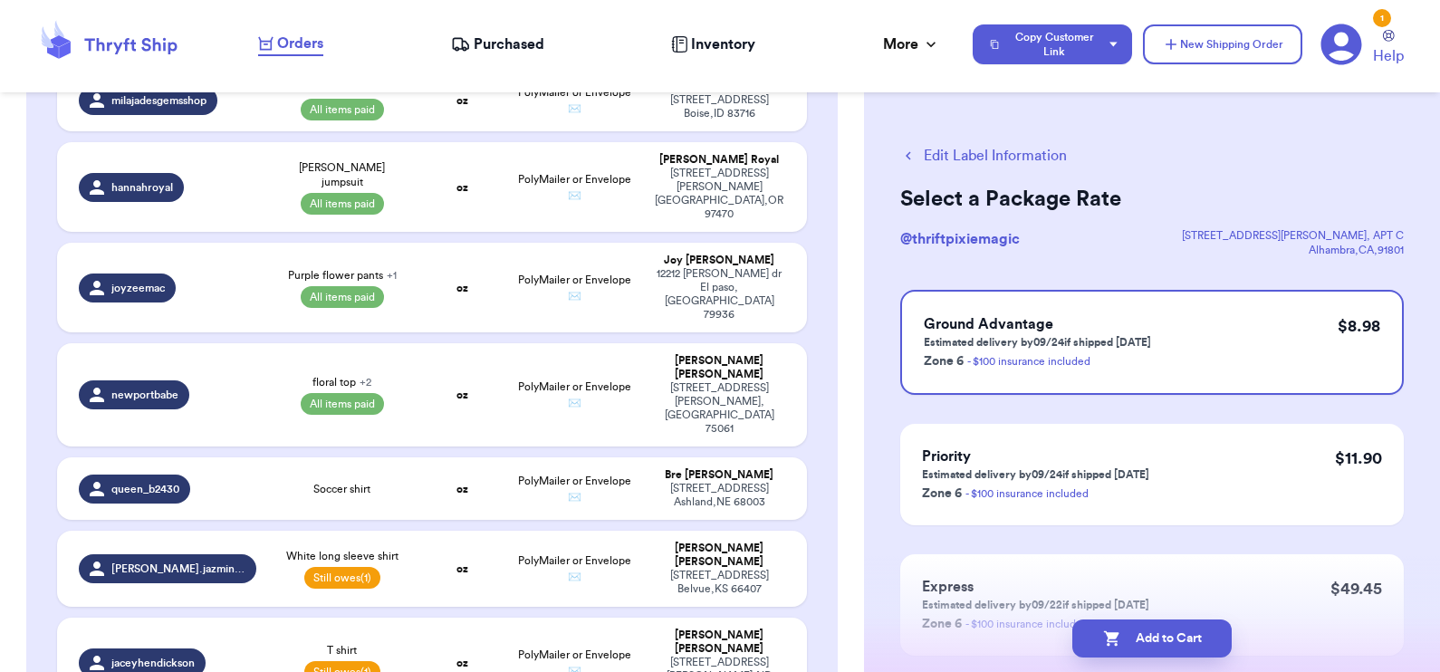
select select "paid"
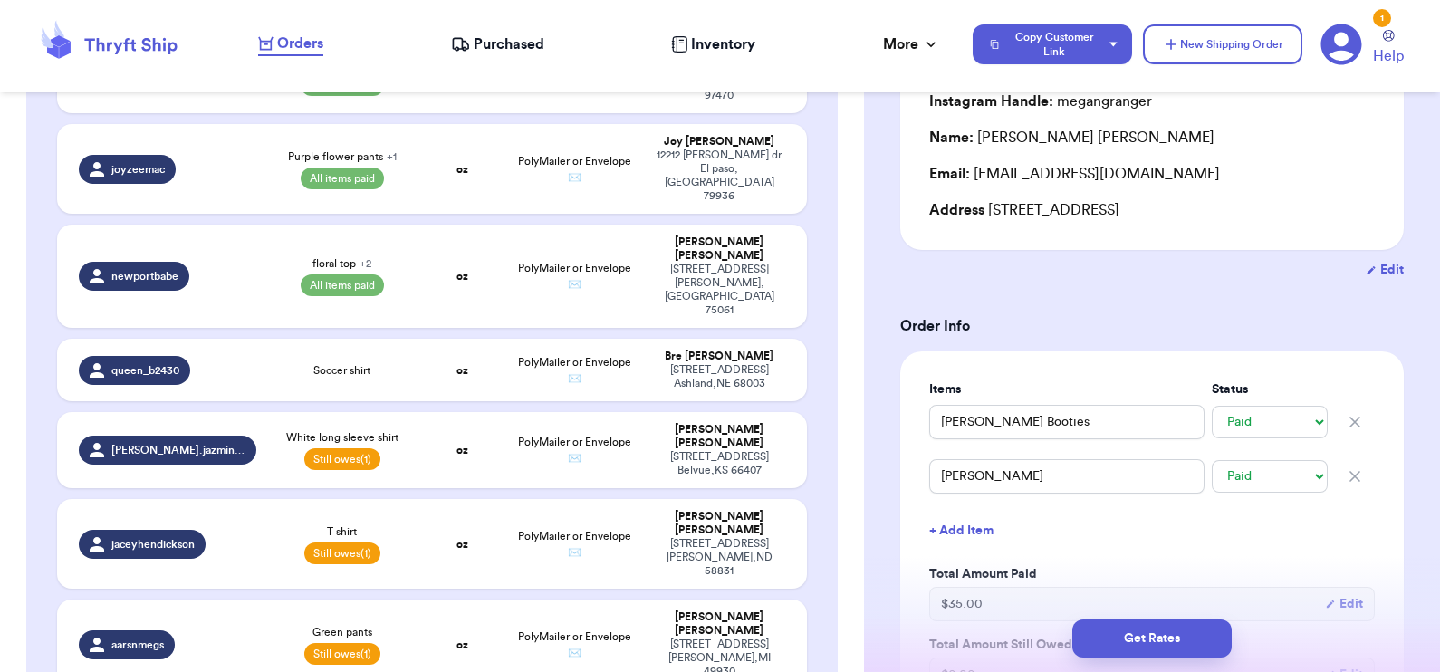
scroll to position [1850, 0]
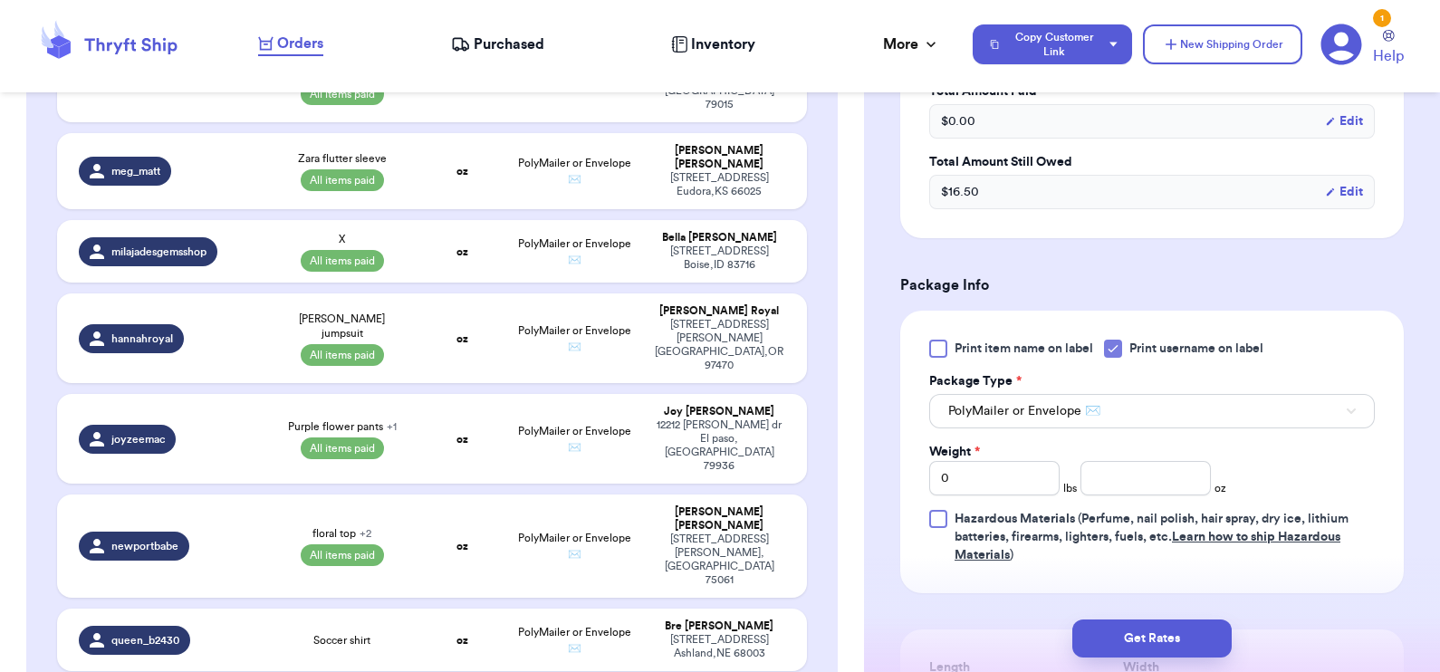
scroll to position [602, 0]
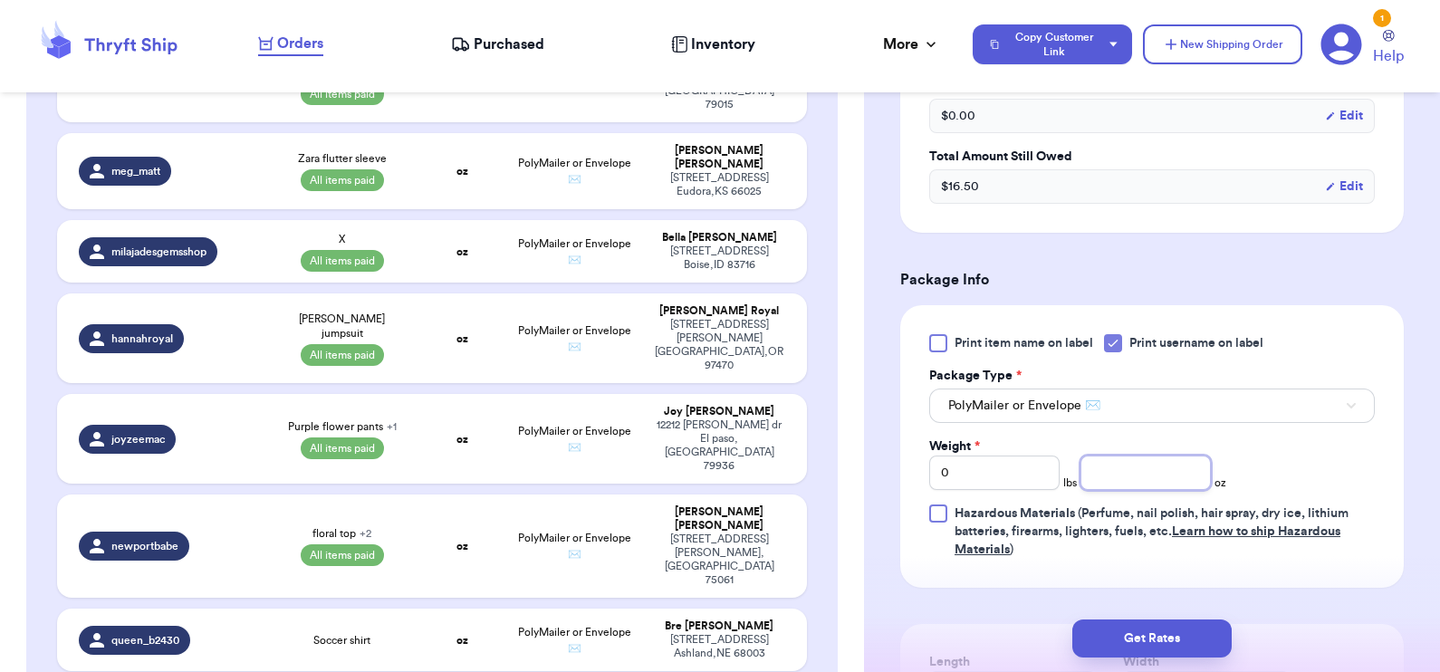
click at [1123, 468] on input "number" at bounding box center [1145, 472] width 130 height 34
click at [1175, 642] on button "Get Rates" at bounding box center [1151, 638] width 159 height 38
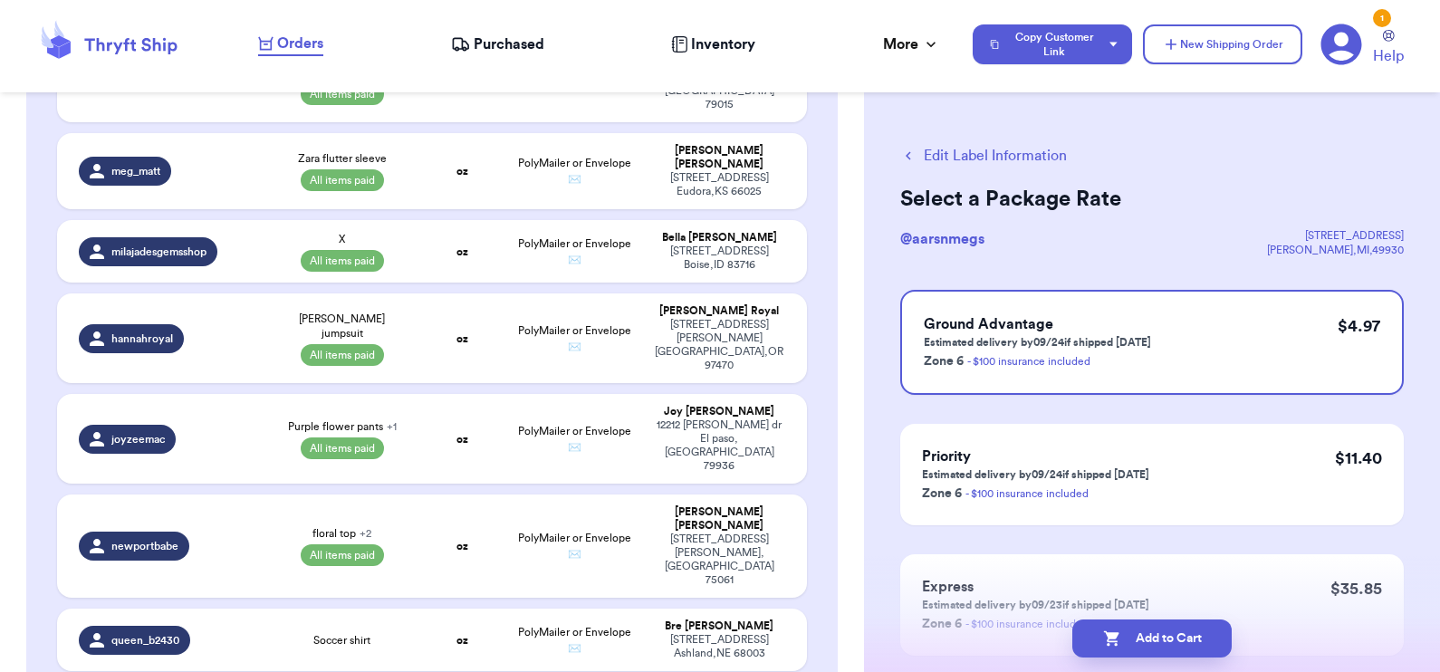
click at [1175, 642] on button "Add to Cart" at bounding box center [1151, 638] width 159 height 38
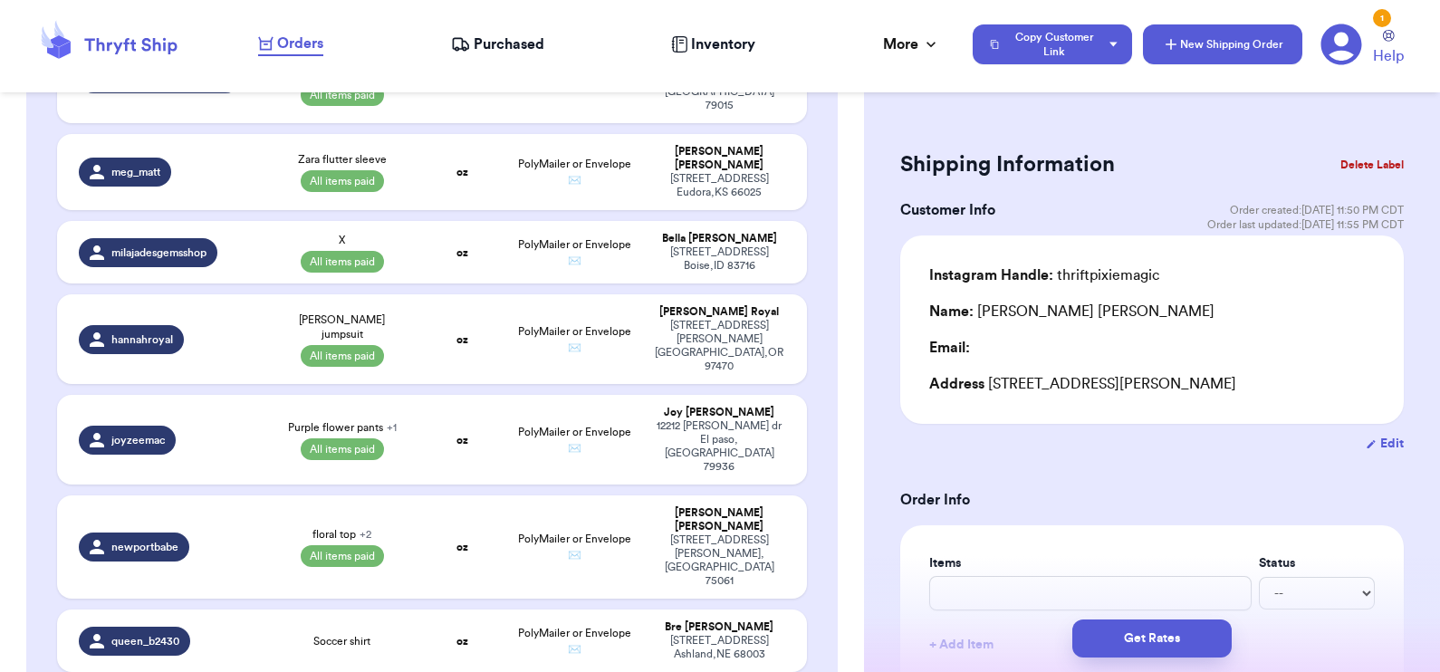
click at [1193, 45] on button "New Shipping Order" at bounding box center [1222, 44] width 159 height 40
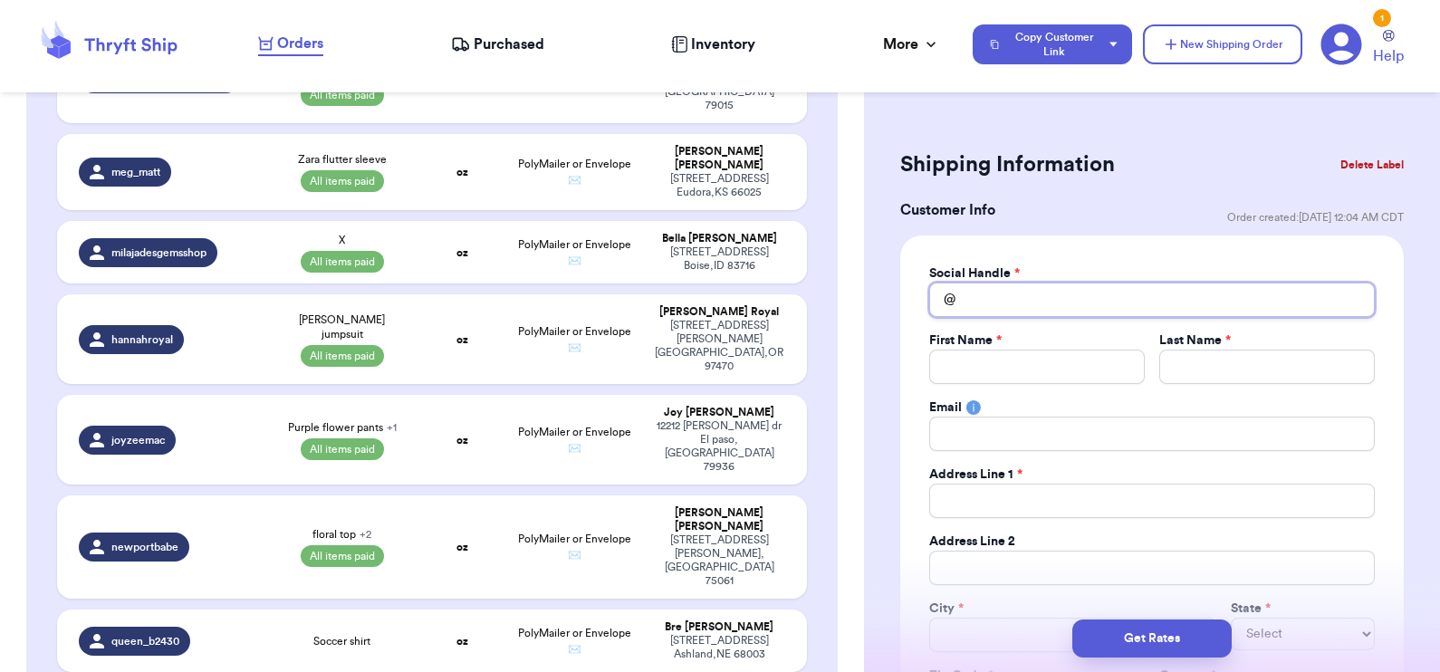
click at [1139, 292] on input "Total Amount Paid" at bounding box center [1152, 300] width 446 height 34
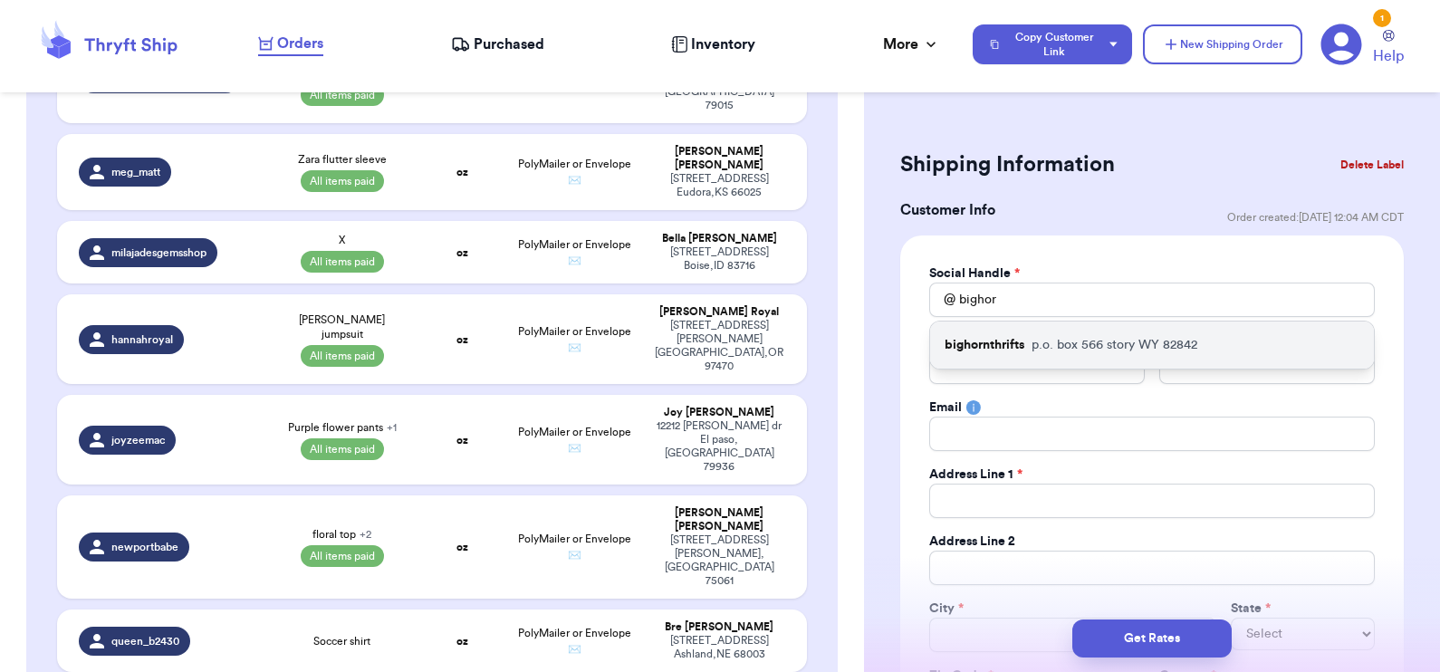
click at [1142, 341] on p "p.o. box 566 story WY 82842" at bounding box center [1114, 345] width 166 height 18
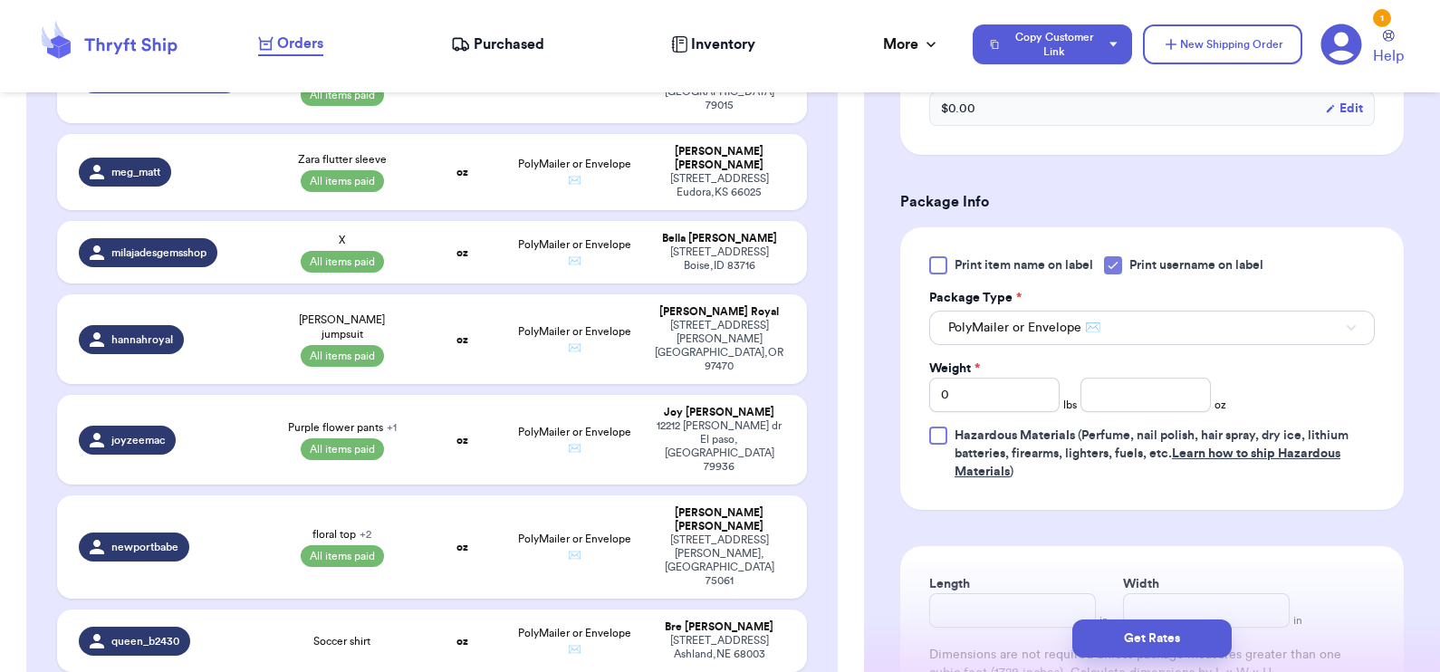
scroll to position [1020, 0]
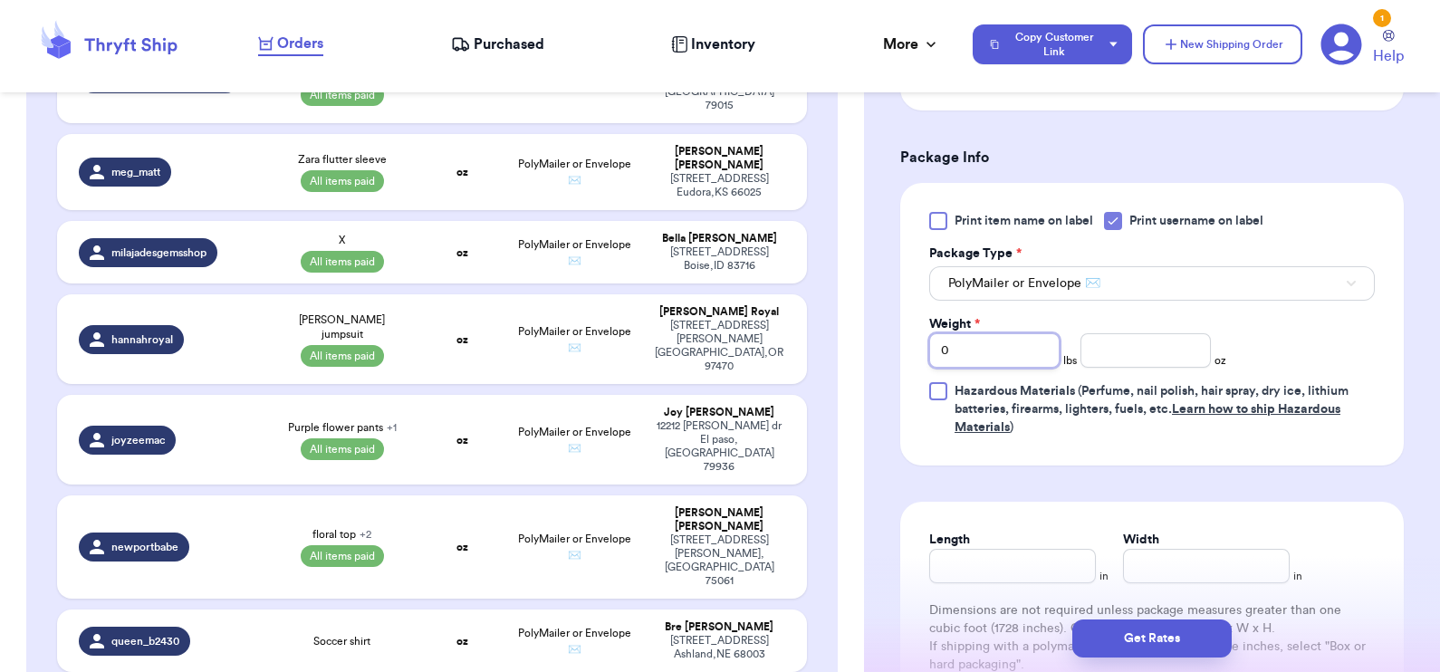
click at [998, 344] on input "0" at bounding box center [994, 350] width 130 height 34
click at [1165, 352] on input "number" at bounding box center [1145, 350] width 130 height 34
click at [1160, 641] on button "Get Rates" at bounding box center [1151, 638] width 159 height 38
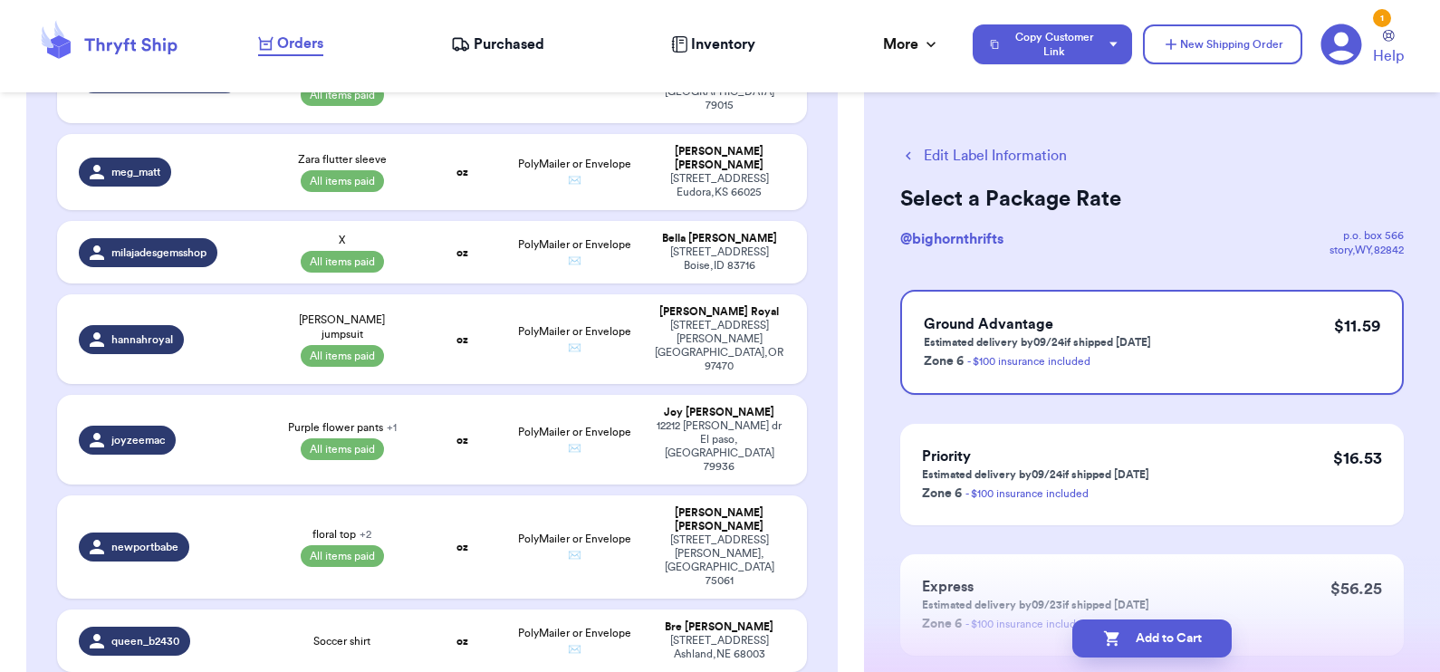
click at [1013, 150] on button "Edit Label Information" at bounding box center [983, 156] width 167 height 22
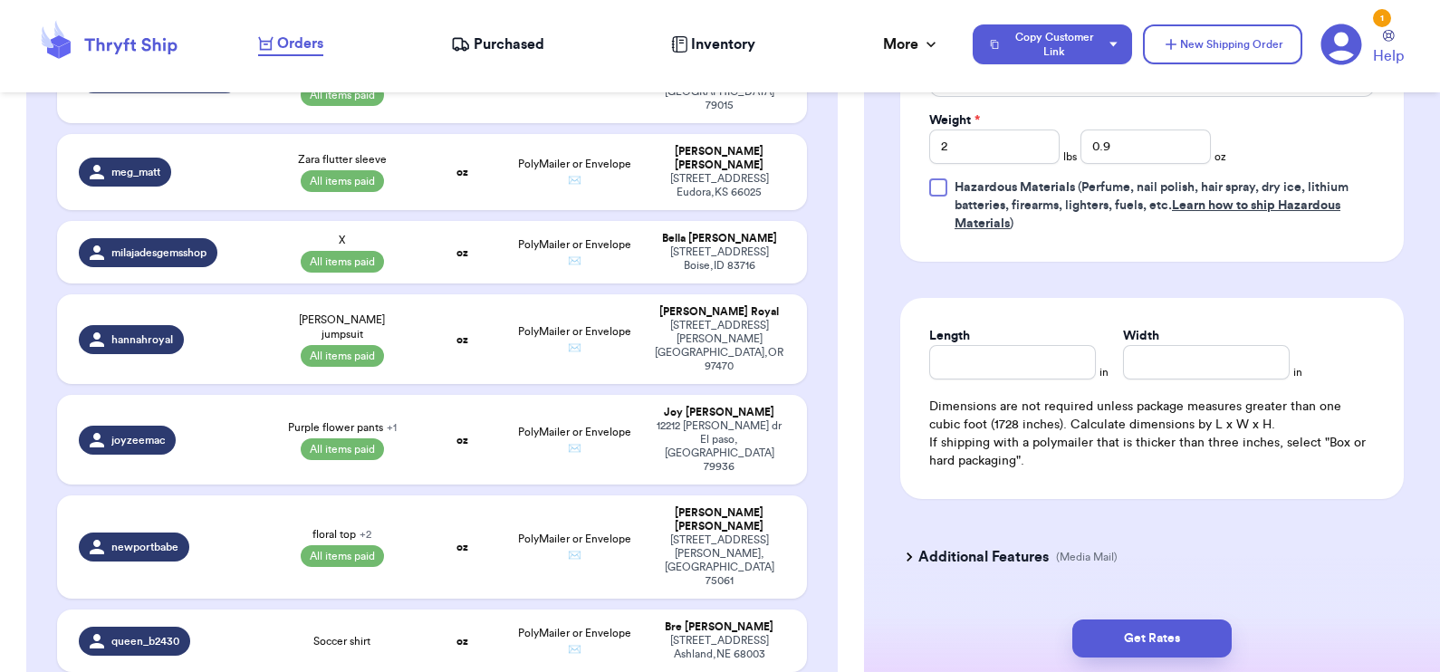
scroll to position [973, 0]
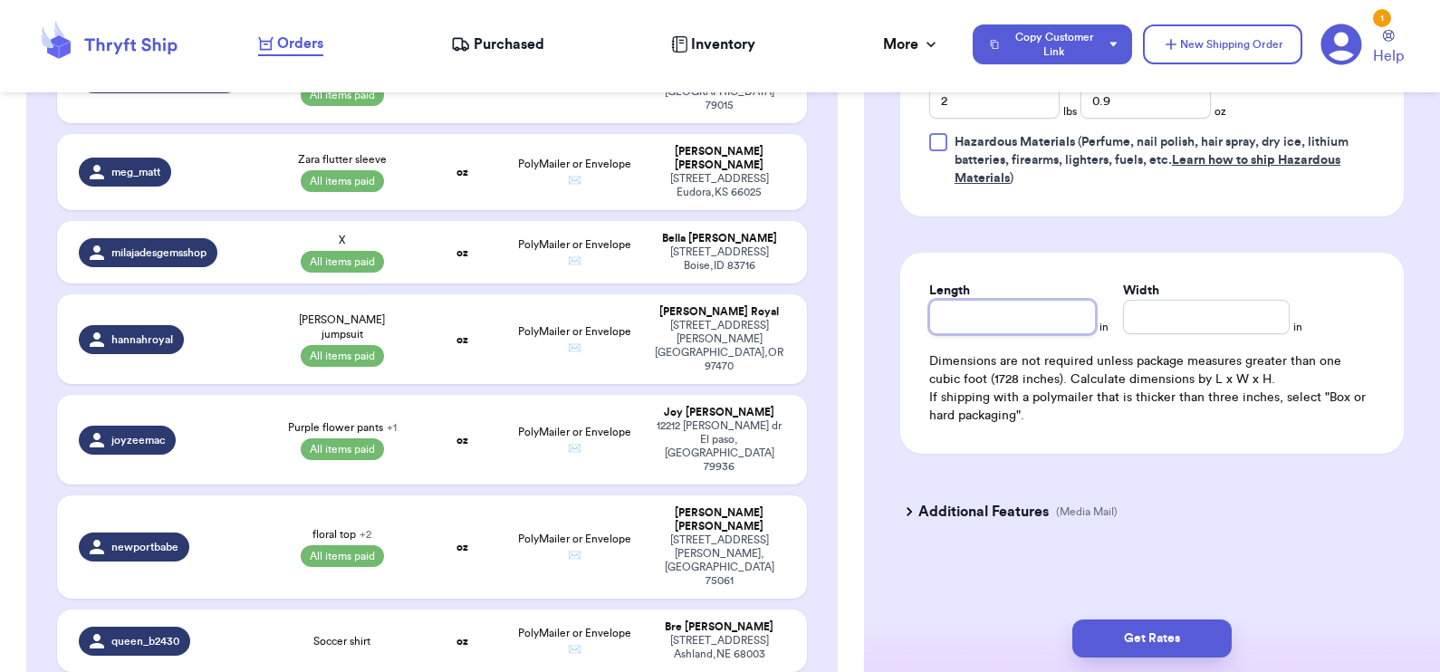
click at [1006, 317] on input "Length" at bounding box center [1012, 317] width 167 height 34
click at [1156, 638] on button "Get Rates" at bounding box center [1151, 638] width 159 height 38
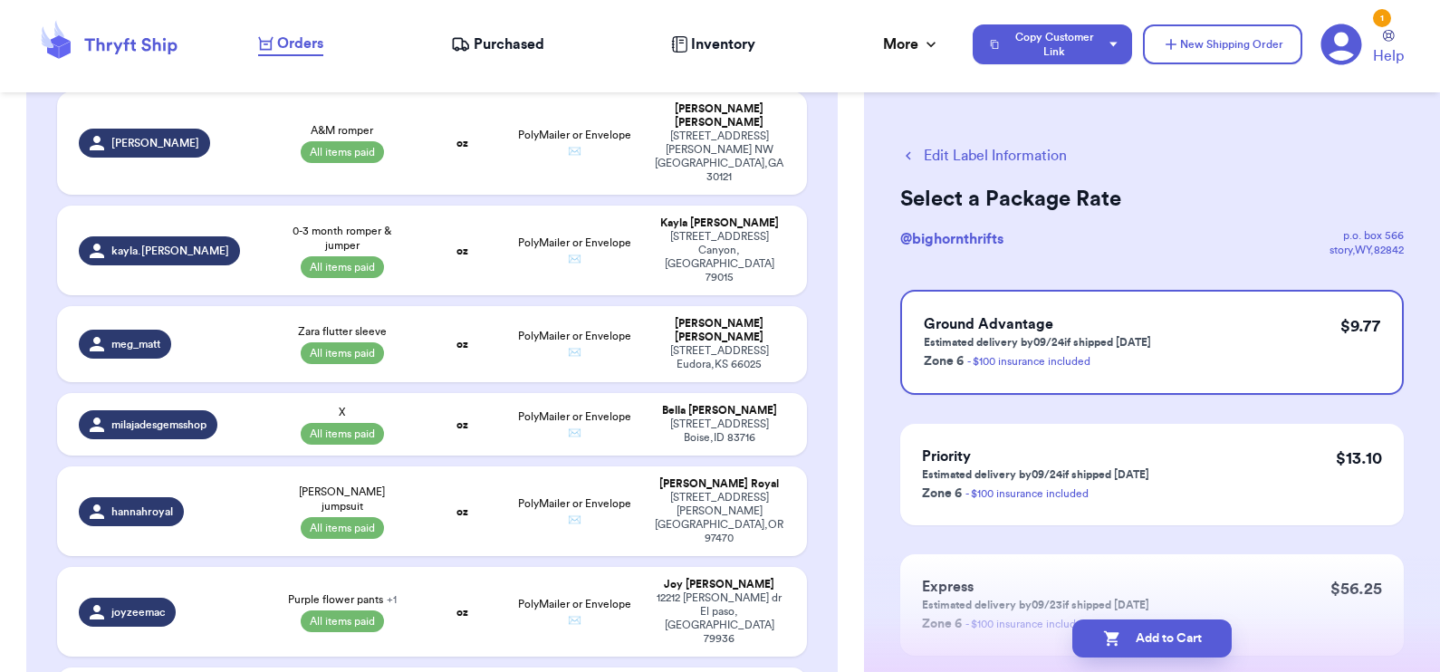
scroll to position [1756, 0]
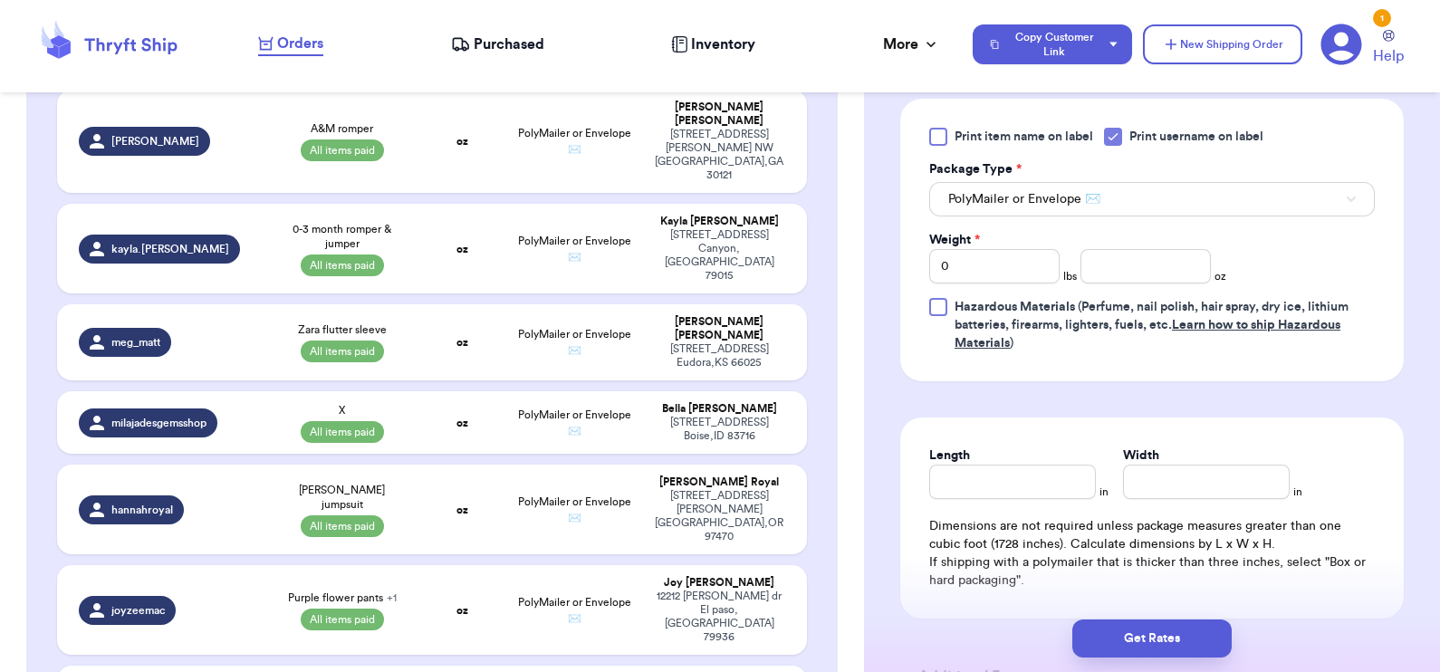
scroll to position [814, 0]
